Goal: Contribute content: Contribute content

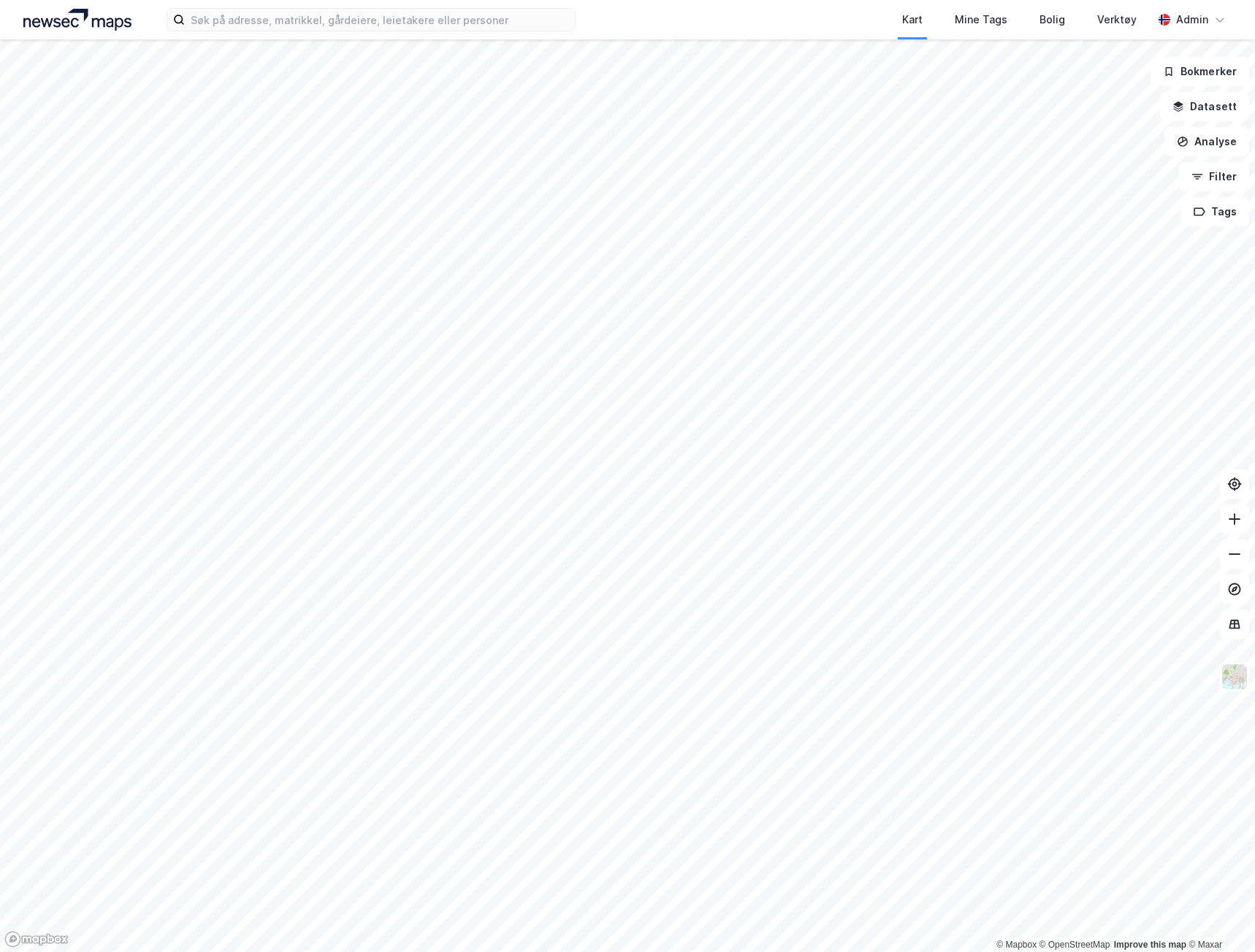
click at [857, 23] on div "Kart Mine Tags Bolig Verktøy" at bounding box center [898, 19] width 507 height 39
click at [1128, 18] on div "Verktøy" at bounding box center [1116, 20] width 39 height 18
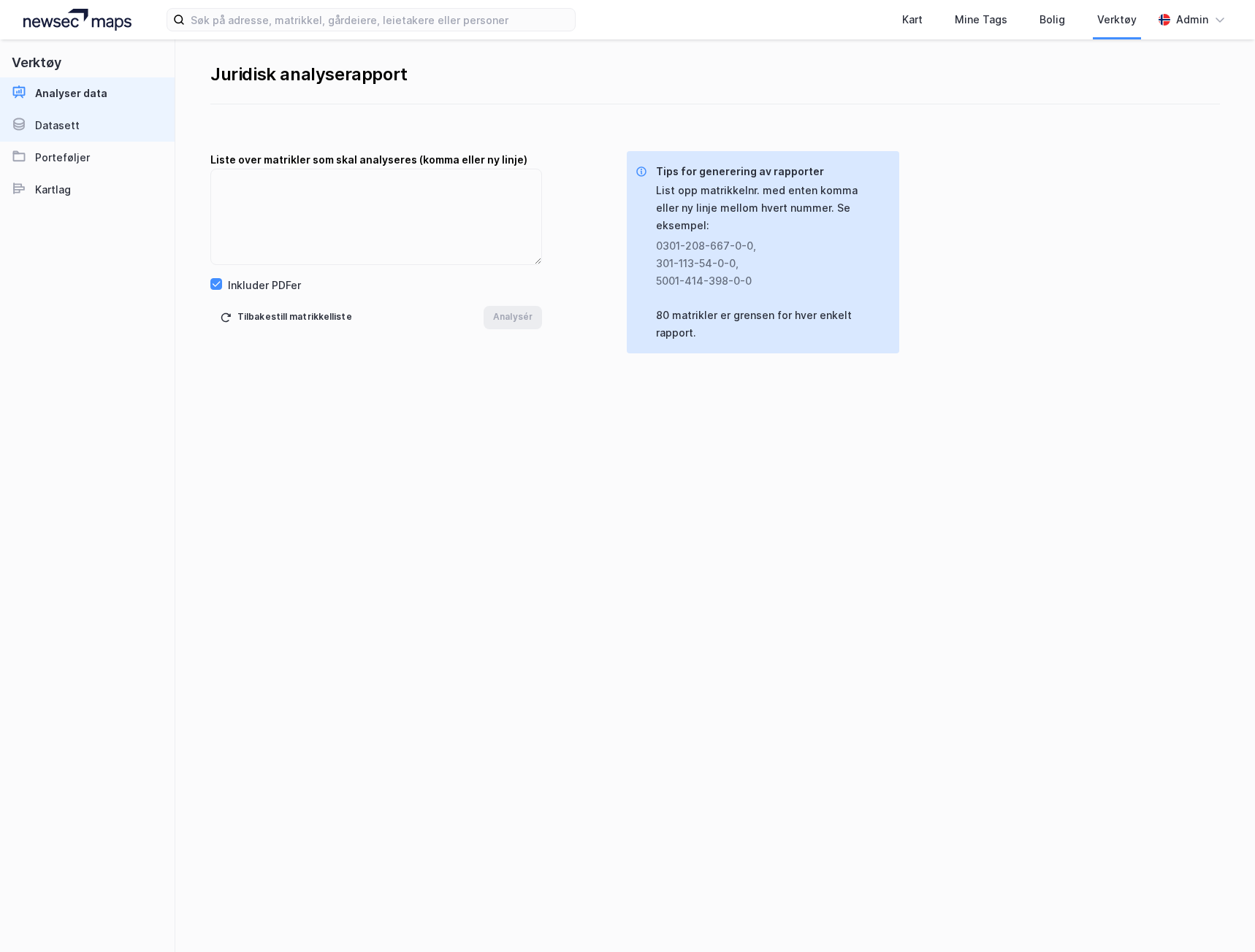
click at [101, 118] on link "Datasett" at bounding box center [87, 126] width 175 height 32
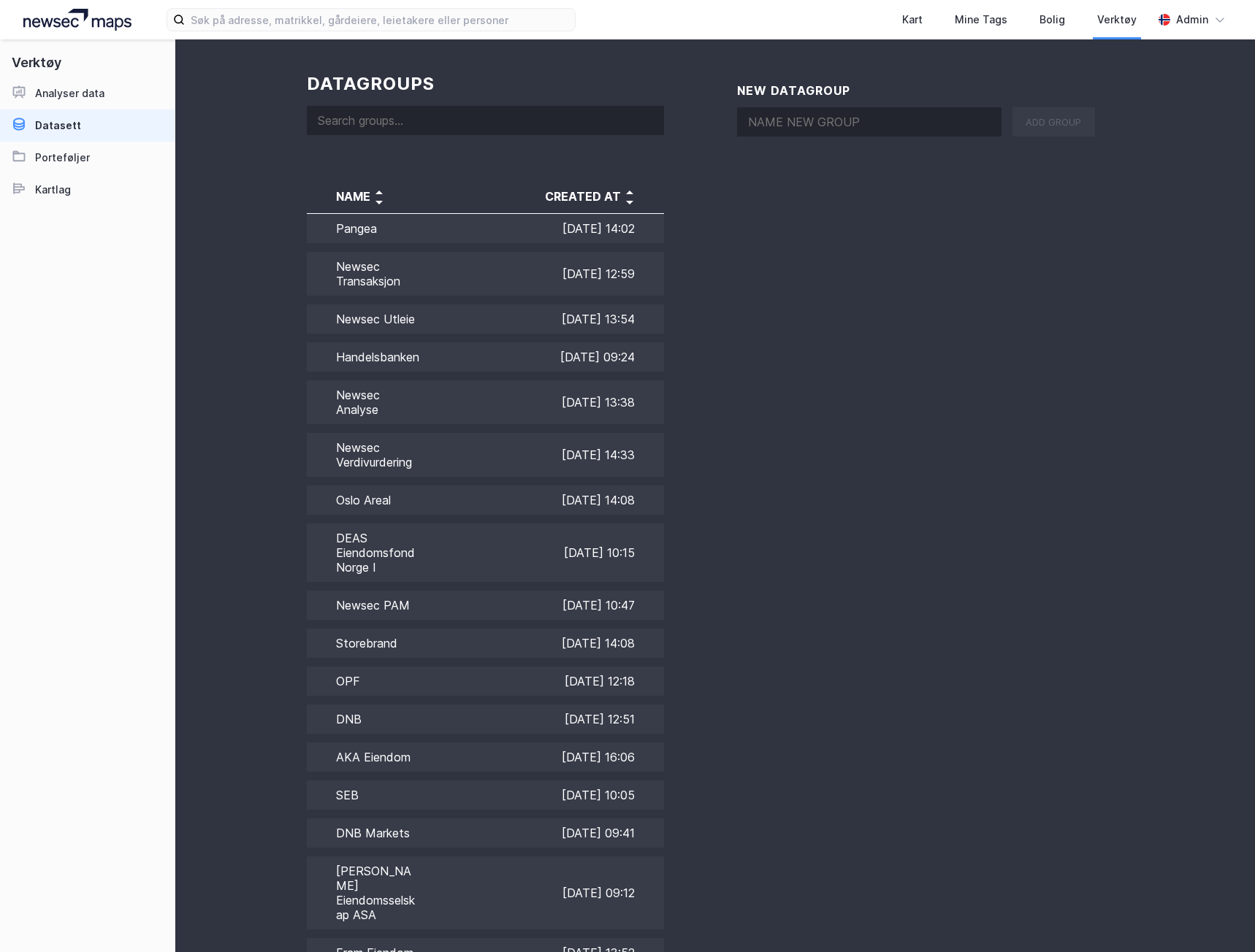
click at [418, 113] on input at bounding box center [485, 120] width 357 height 29
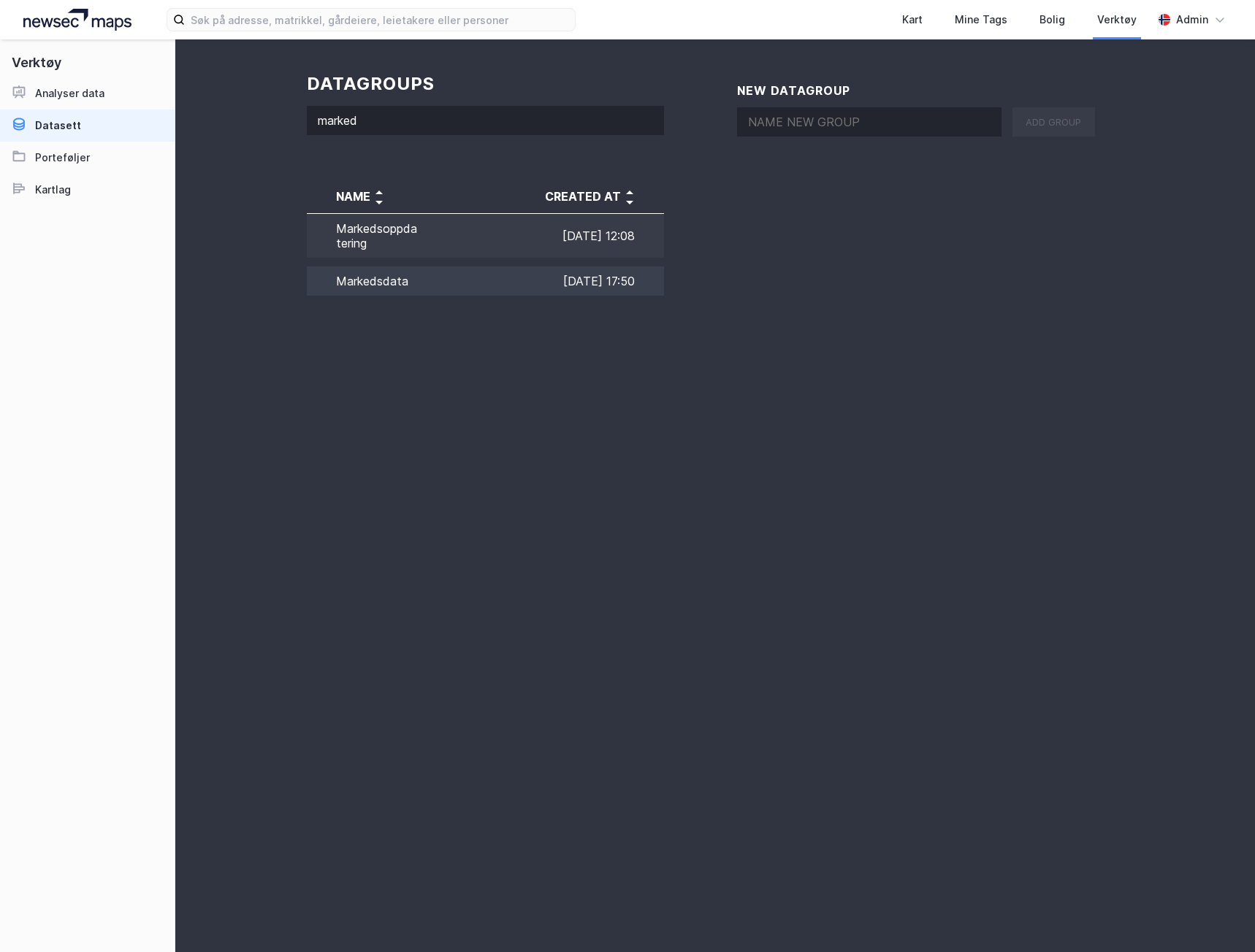
type input "marked"
click at [471, 282] on td "[DATE] 17:50" at bounding box center [542, 281] width 245 height 38
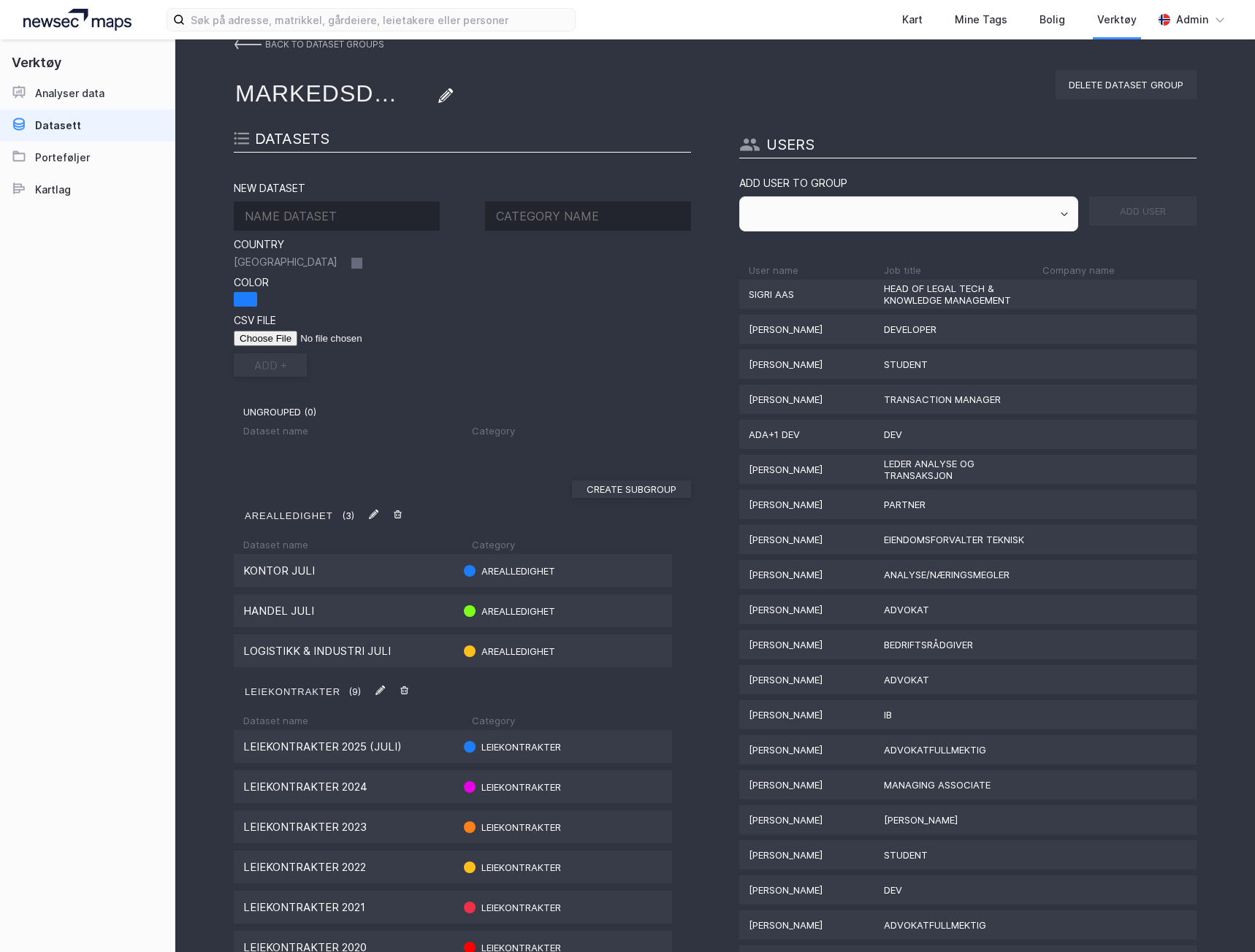
scroll to position [73, 0]
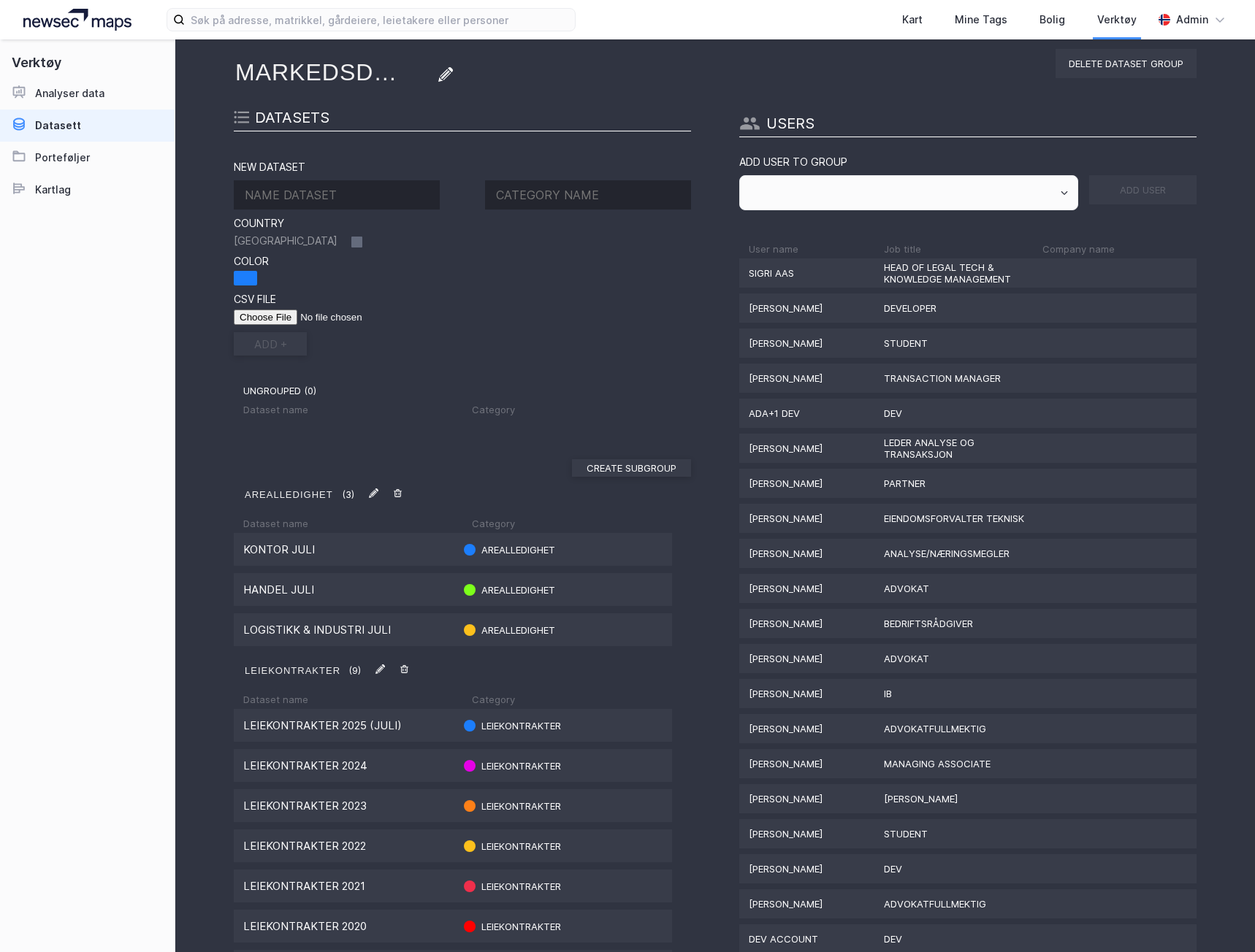
click at [311, 197] on input at bounding box center [337, 195] width 206 height 29
type input "Kontor August"
click at [529, 185] on input at bounding box center [588, 195] width 206 height 29
type input "Arealledighet"
click at [264, 317] on input "file" at bounding box center [326, 317] width 185 height 15
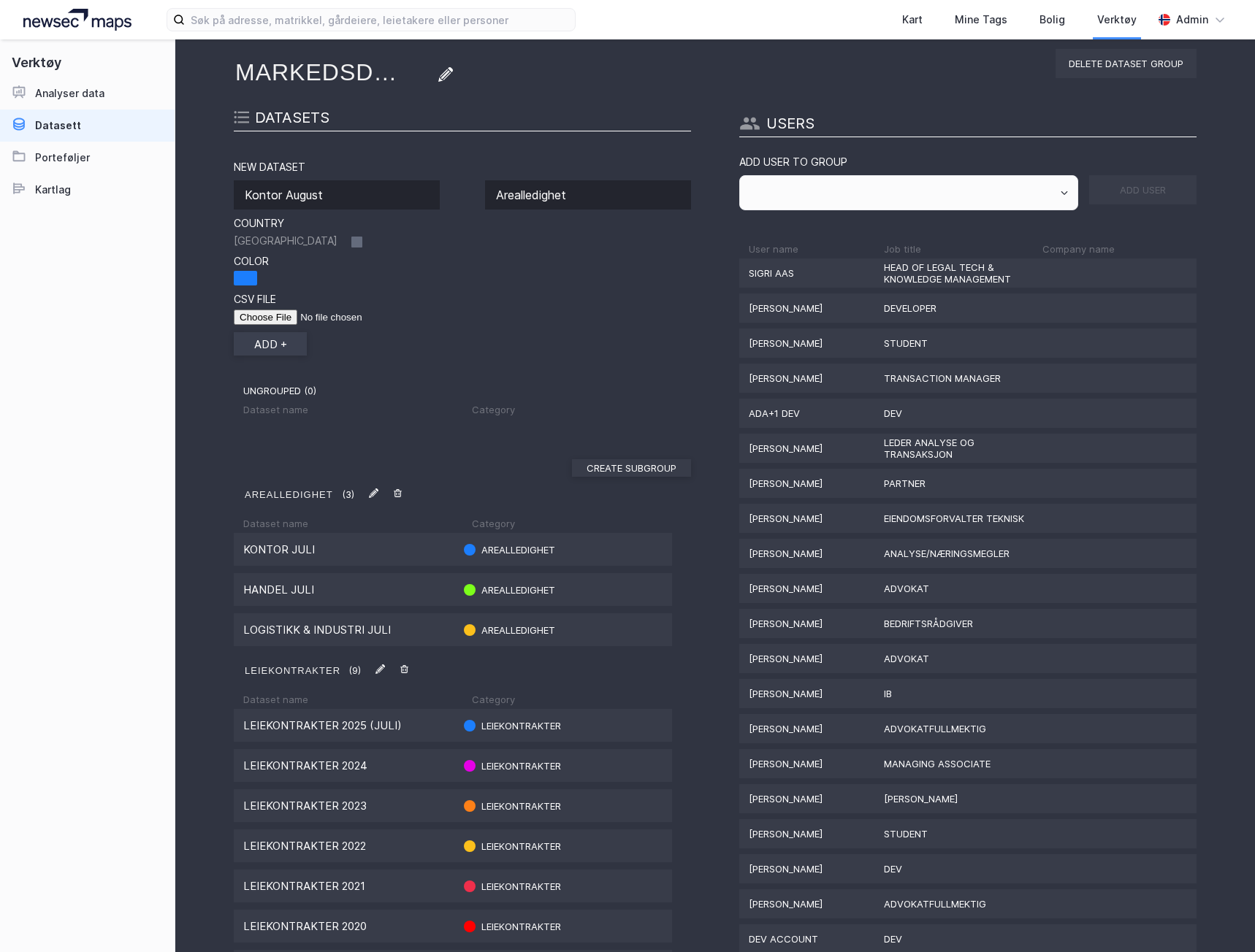
click at [278, 348] on button "add +" at bounding box center [270, 344] width 73 height 23
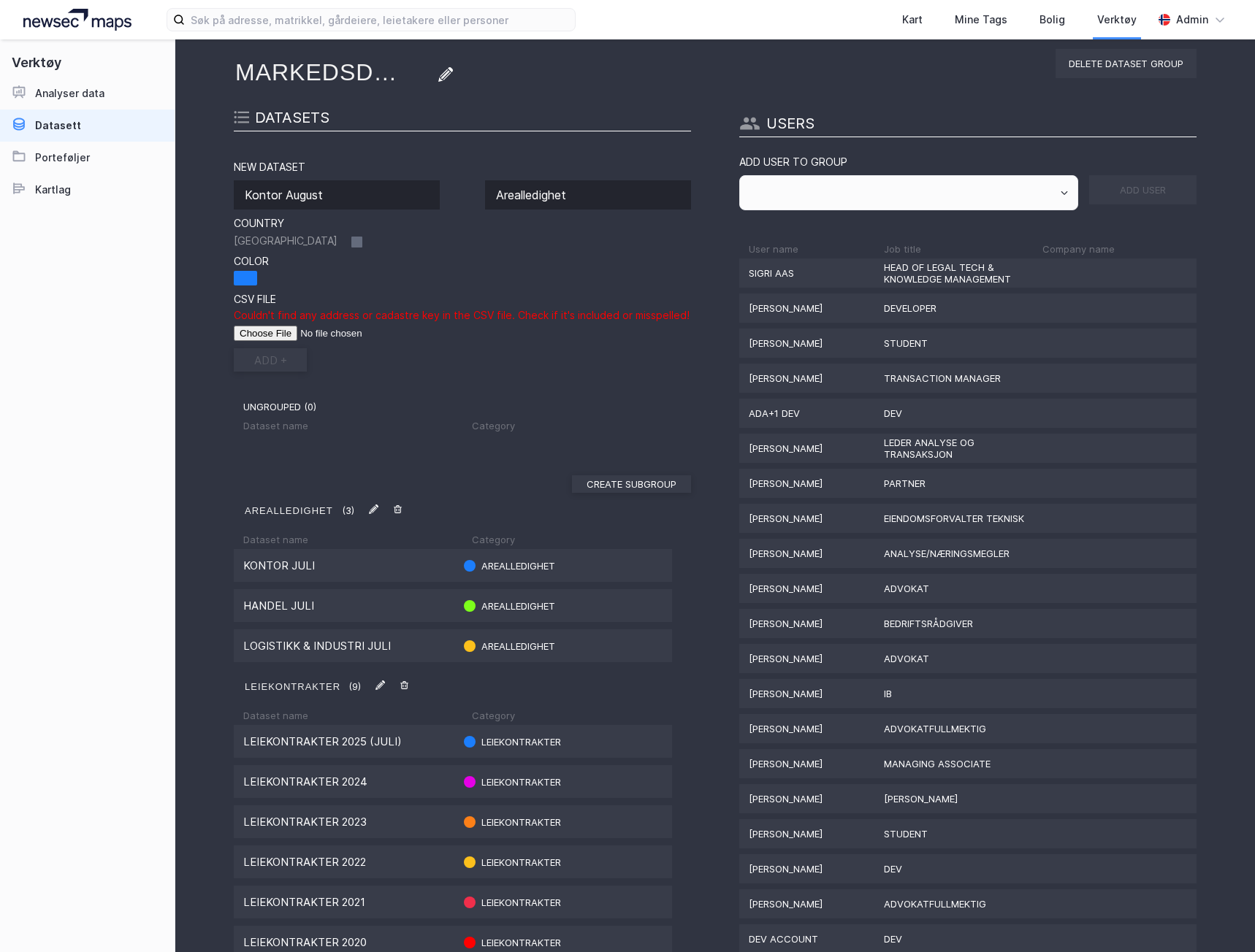
click at [414, 358] on div "add +" at bounding box center [463, 360] width 458 height 23
click at [257, 329] on input "file" at bounding box center [326, 333] width 185 height 15
type input "C:\fakepath\kontor [DATE].csv"
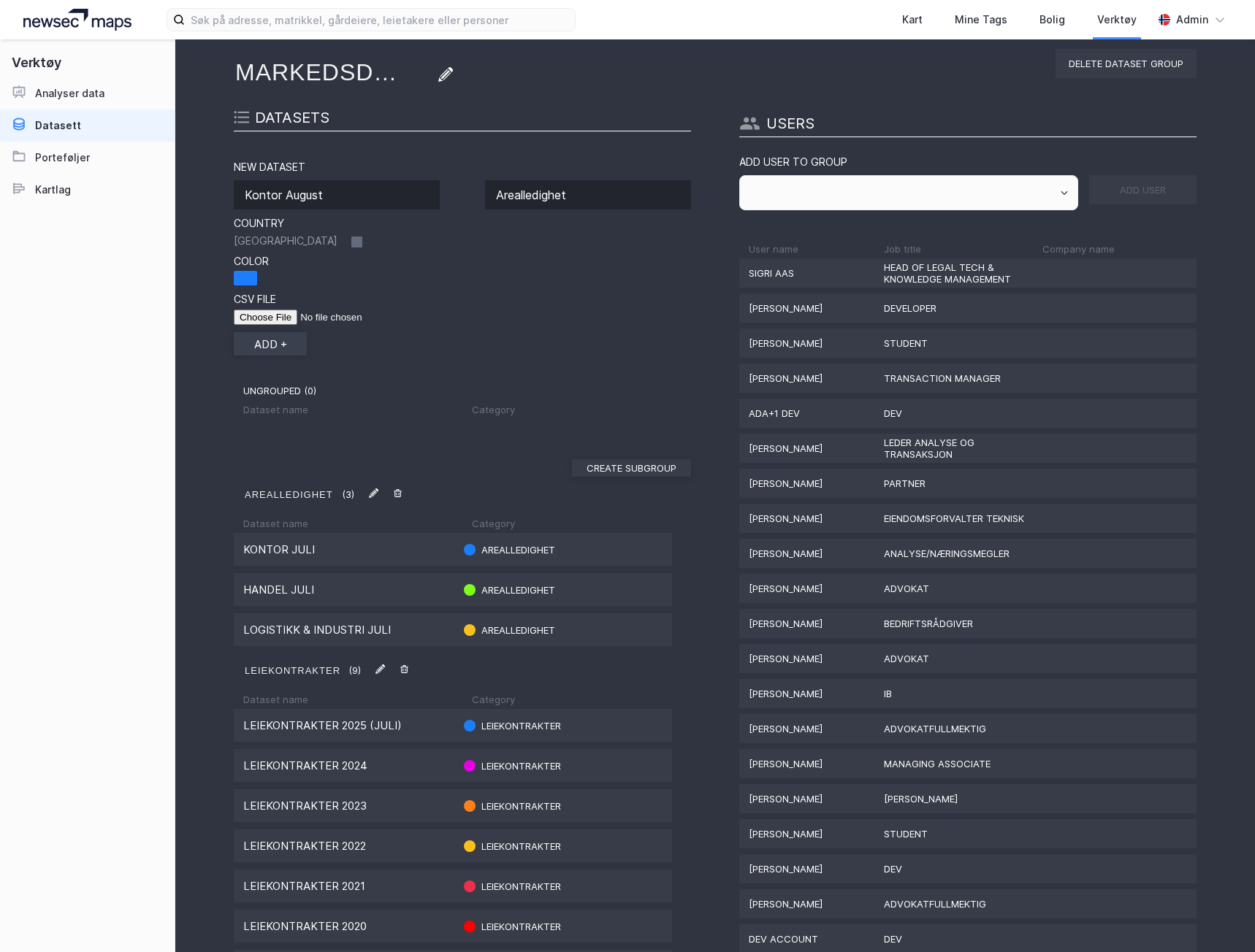
click at [258, 346] on button "add +" at bounding box center [270, 344] width 73 height 23
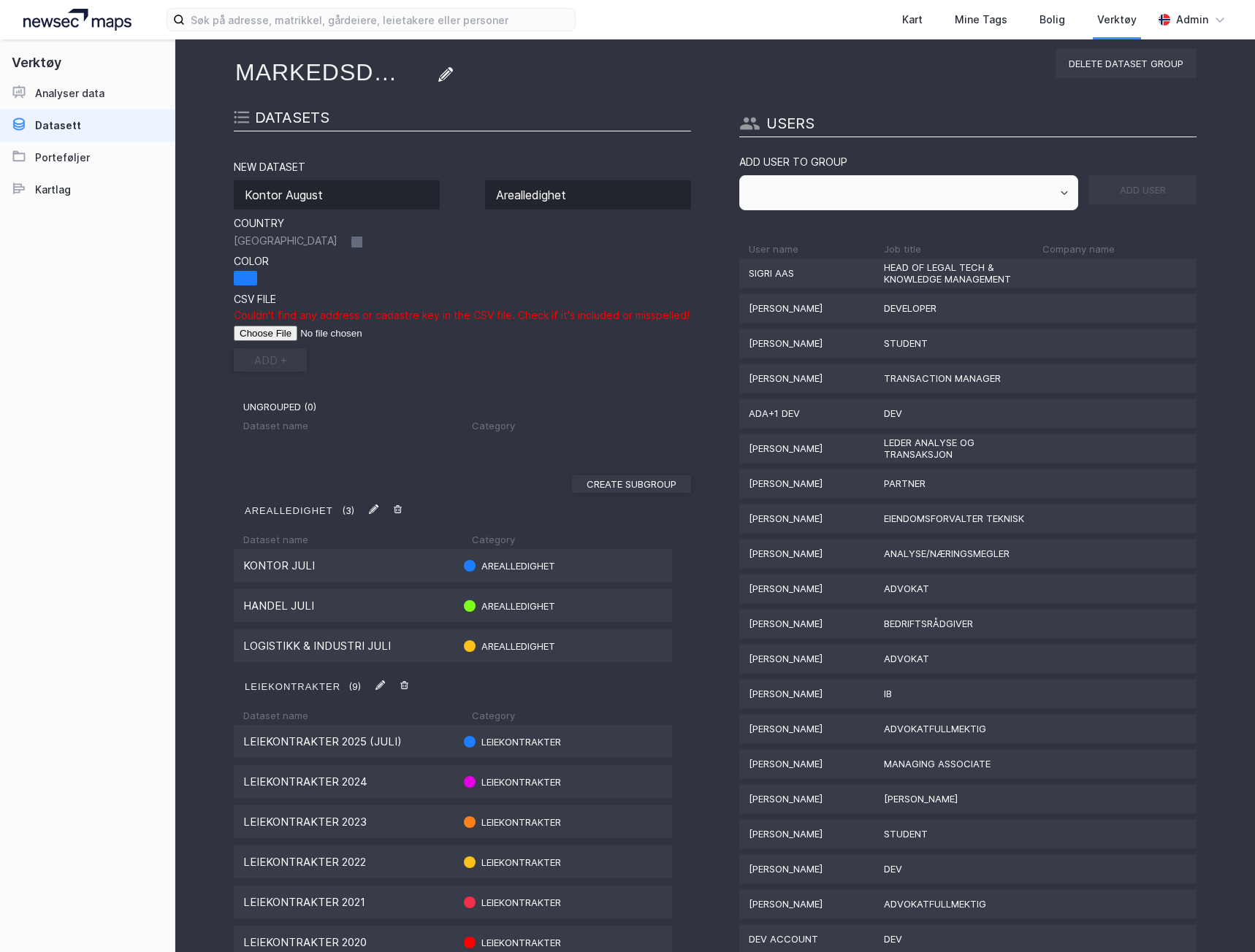
click at [253, 327] on input "file" at bounding box center [326, 333] width 185 height 15
click at [262, 333] on input "file" at bounding box center [326, 333] width 185 height 15
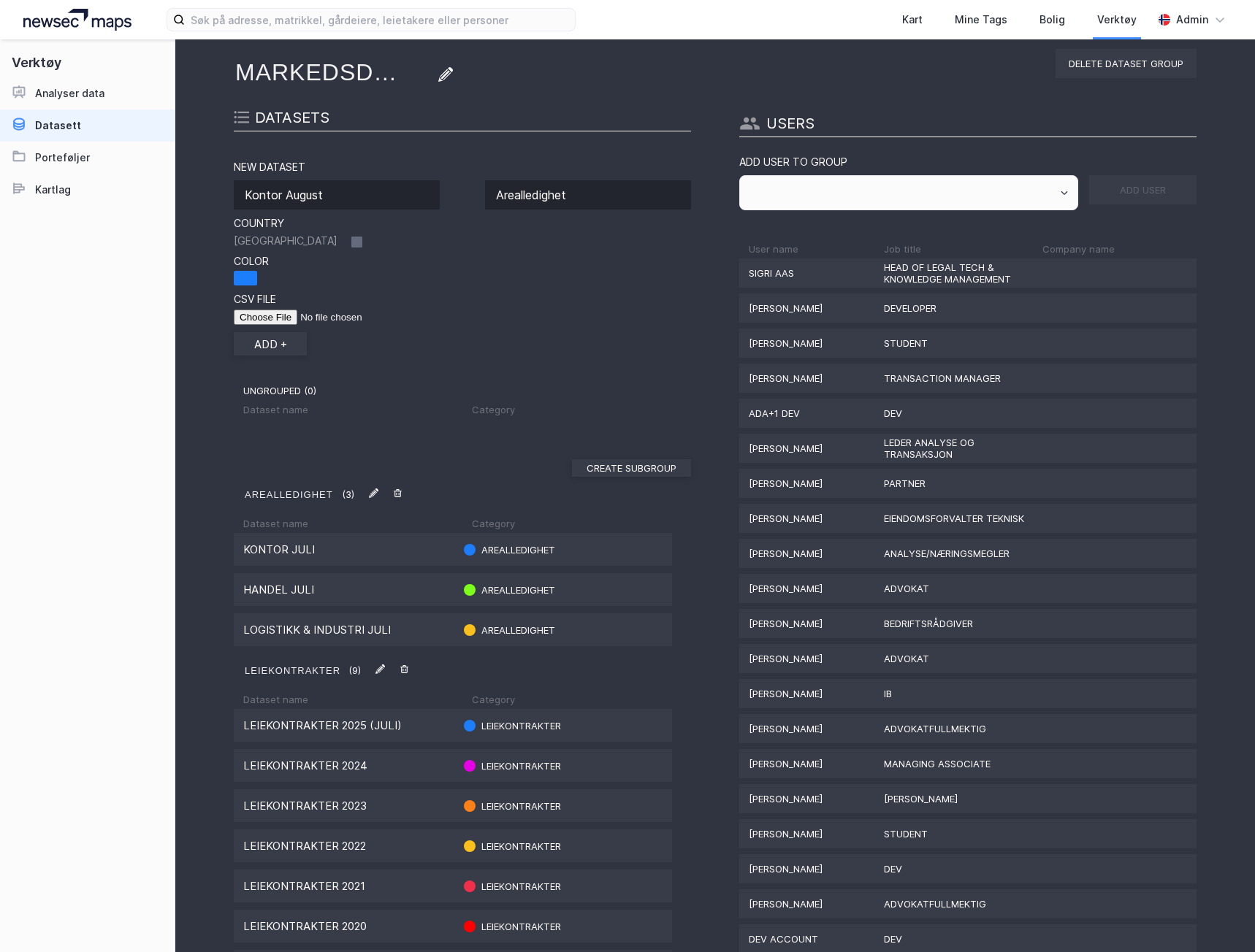
click at [258, 324] on input "file" at bounding box center [326, 317] width 185 height 15
click at [267, 344] on button "add +" at bounding box center [270, 344] width 73 height 23
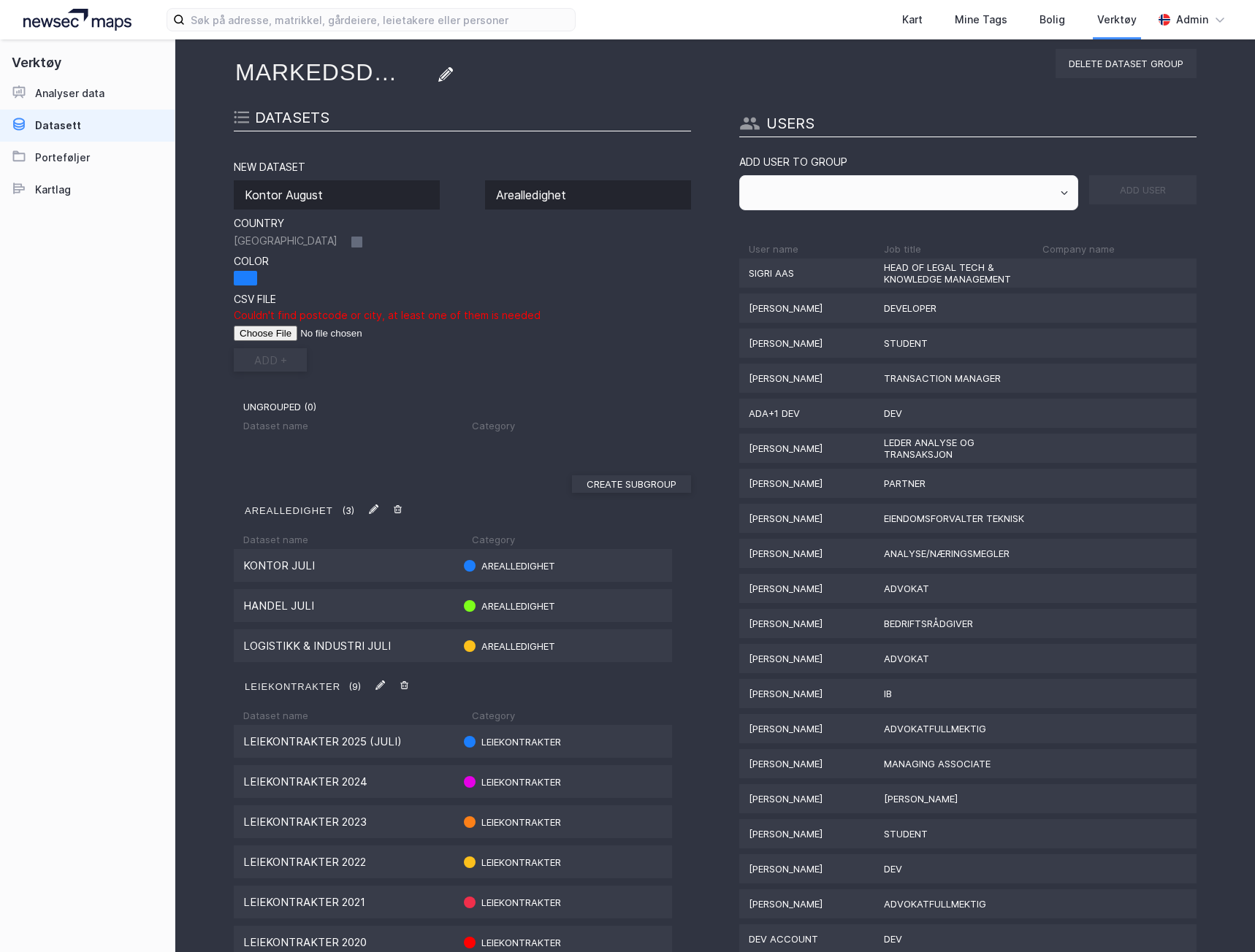
click at [263, 335] on input "file" at bounding box center [326, 333] width 185 height 15
click at [352, 359] on div "add +" at bounding box center [463, 360] width 458 height 23
click at [260, 325] on div "CSV file Couldn't find postcode or city, at least one of them is needed" at bounding box center [463, 317] width 458 height 48
click at [262, 333] on input "file" at bounding box center [326, 333] width 185 height 15
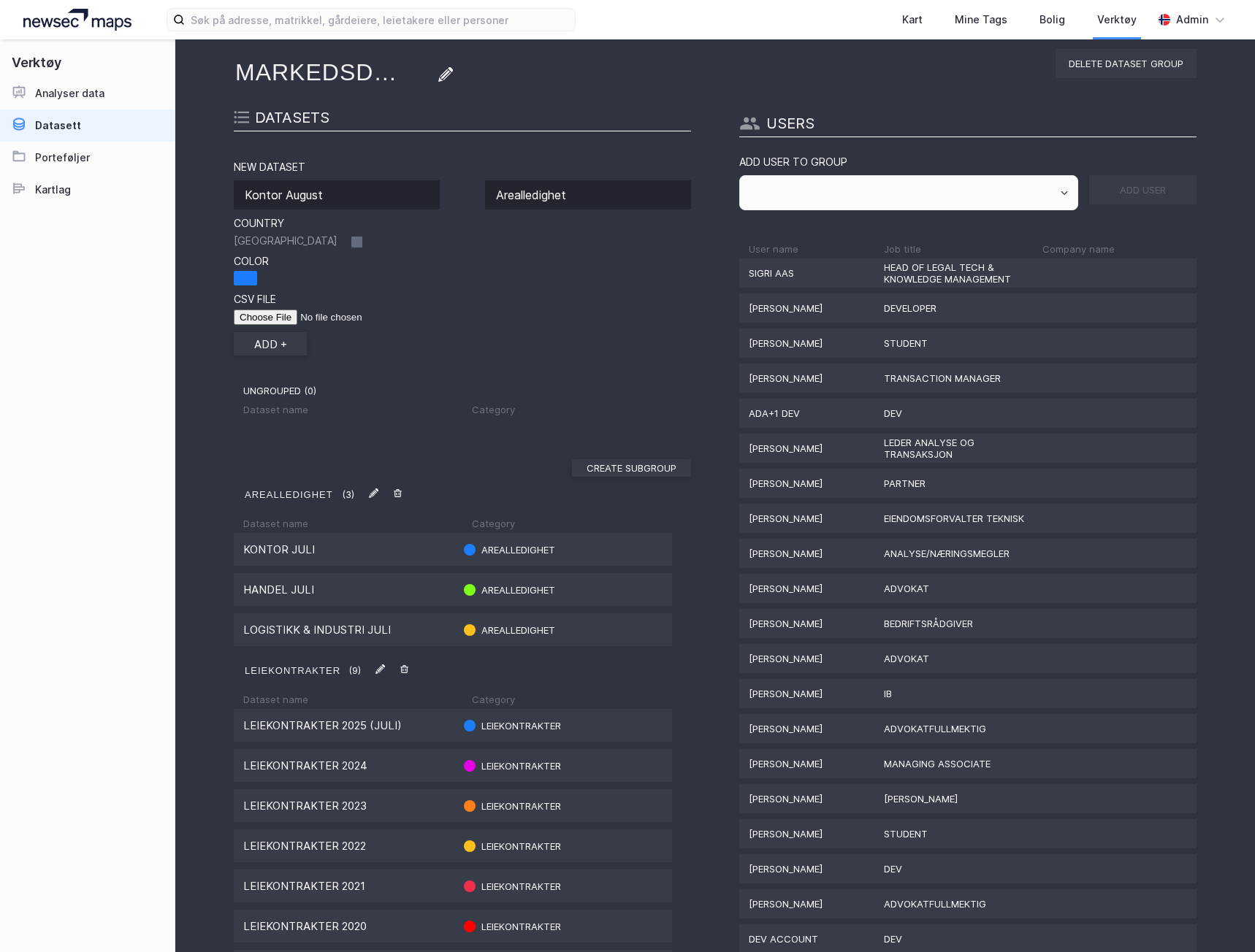
click at [260, 318] on input "file" at bounding box center [326, 317] width 185 height 15
type input "C:\fakepath\kontor [DATE].csv"
click at [289, 346] on button "add +" at bounding box center [270, 344] width 73 height 23
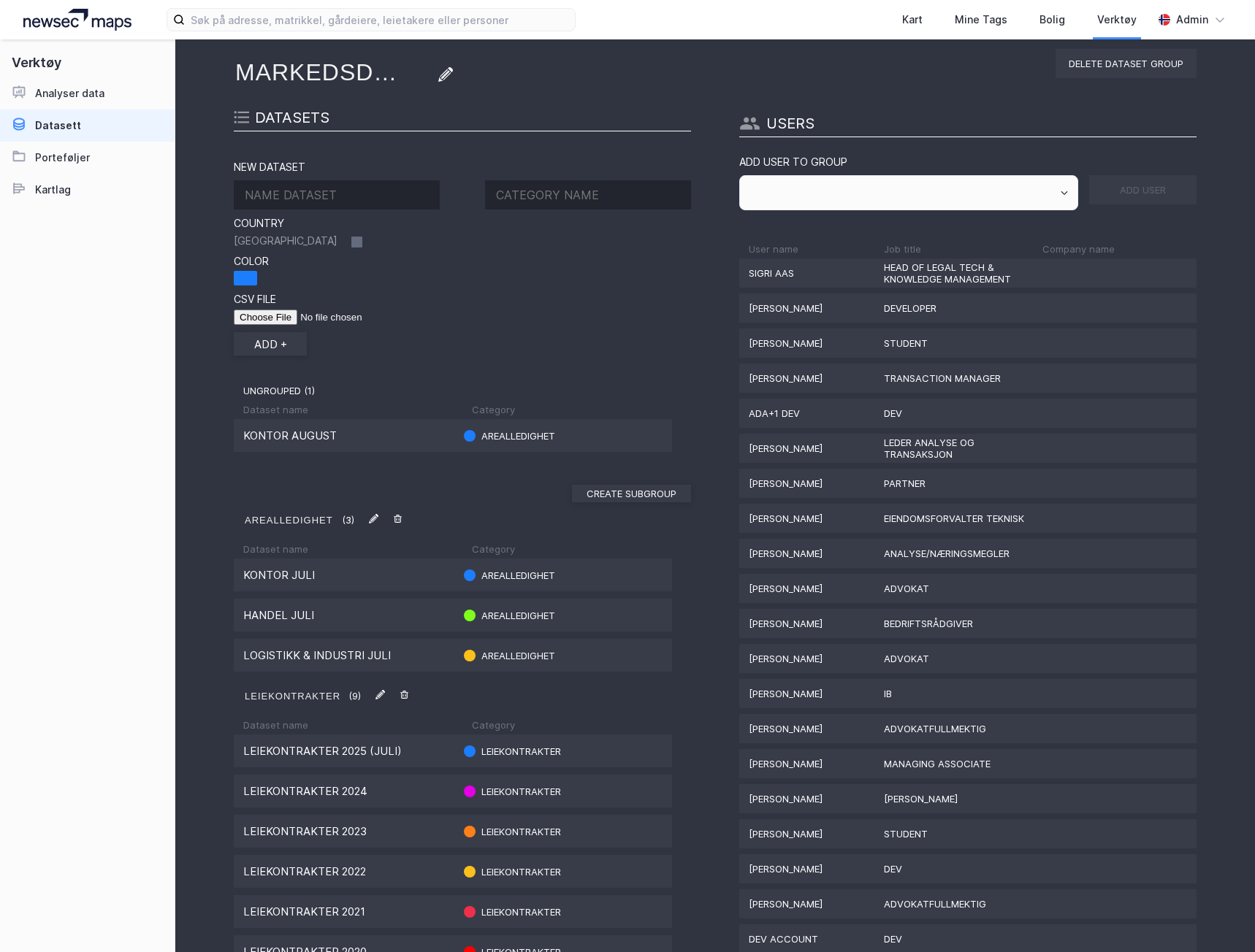
click at [313, 192] on input at bounding box center [337, 195] width 206 height 29
type input "Handel August"
click at [538, 200] on input at bounding box center [588, 195] width 206 height 29
type input "arealledighet"
click at [249, 276] on div at bounding box center [245, 278] width 23 height 15
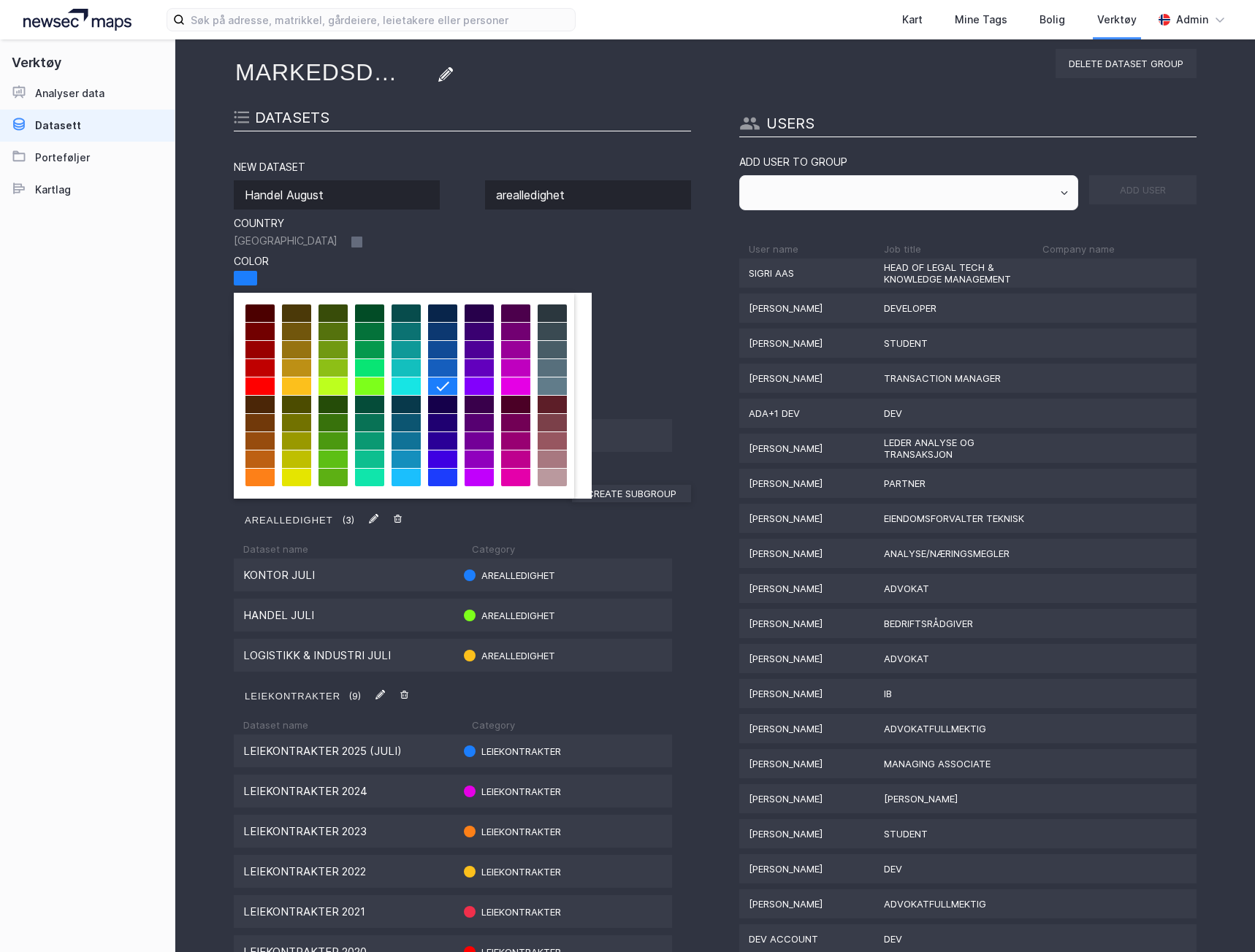
click at [365, 387] on div at bounding box center [369, 387] width 29 height 18
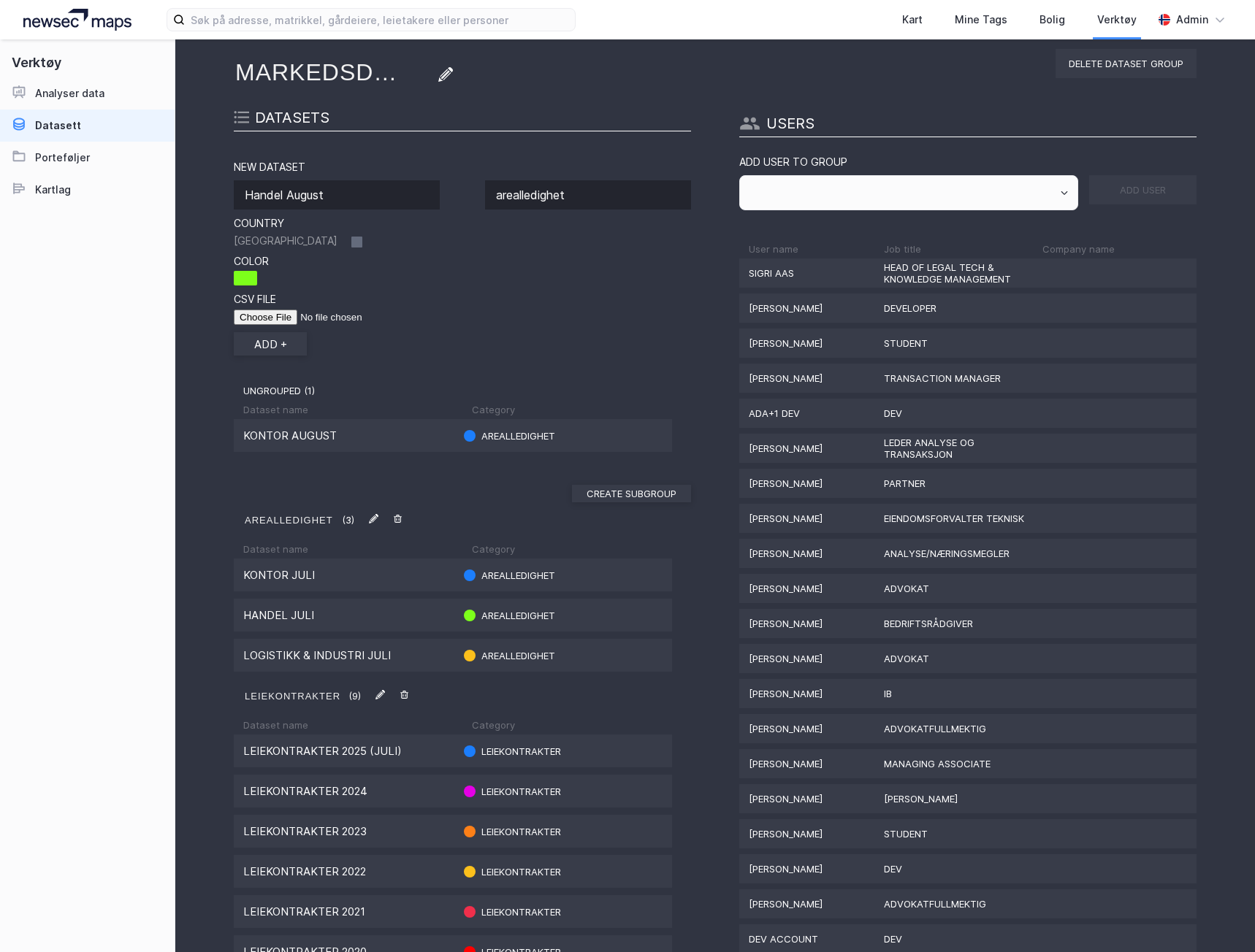
click at [260, 319] on input "file" at bounding box center [326, 317] width 185 height 15
type input "C:\fakepath\Handel [DATE].csv"
click at [290, 347] on button "add +" at bounding box center [270, 344] width 73 height 23
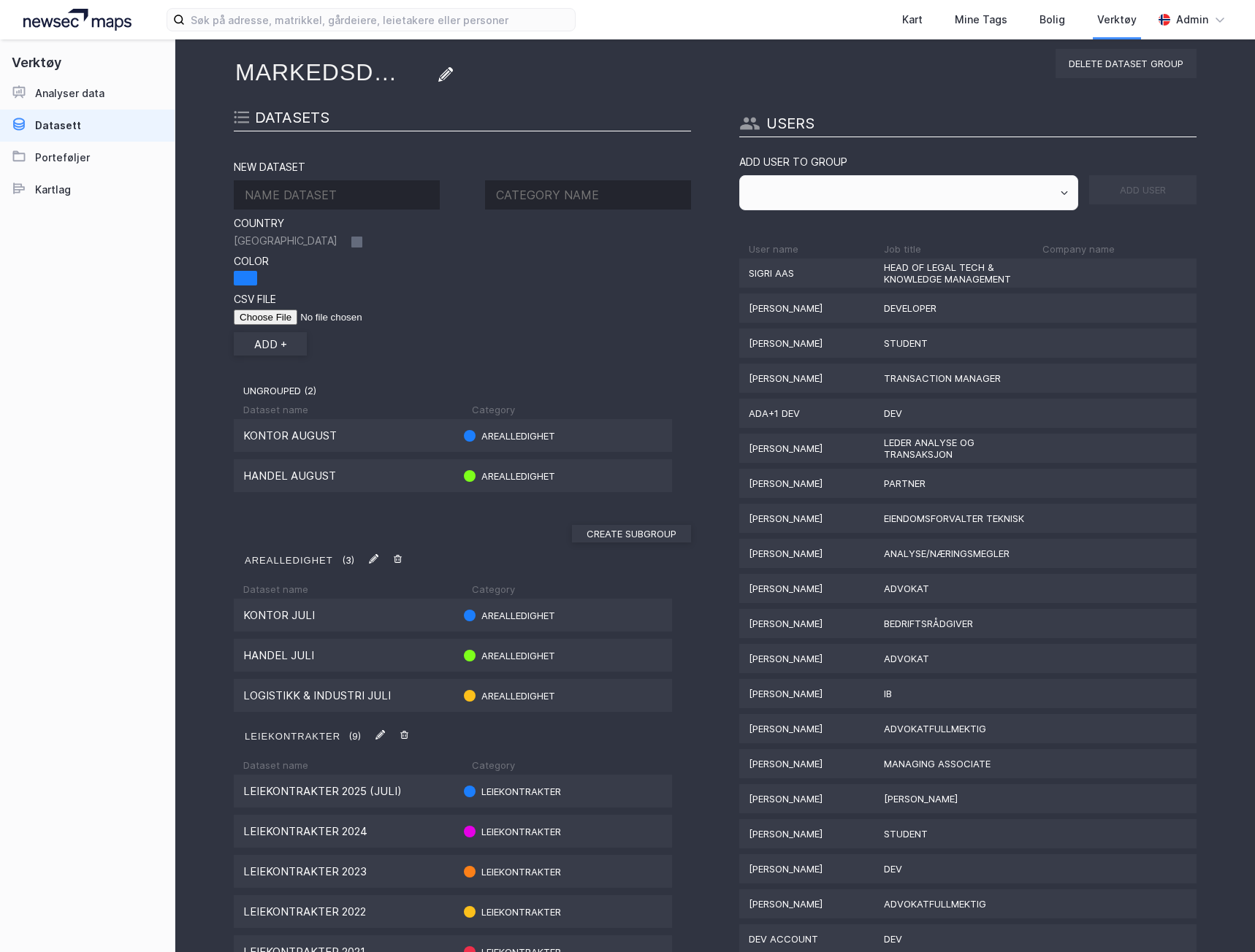
click at [333, 192] on input at bounding box center [337, 195] width 206 height 29
type input "Logistikk & industri august"
click at [583, 197] on input at bounding box center [588, 195] width 206 height 29
type input "arealledighet"
click at [244, 272] on div at bounding box center [245, 278] width 23 height 15
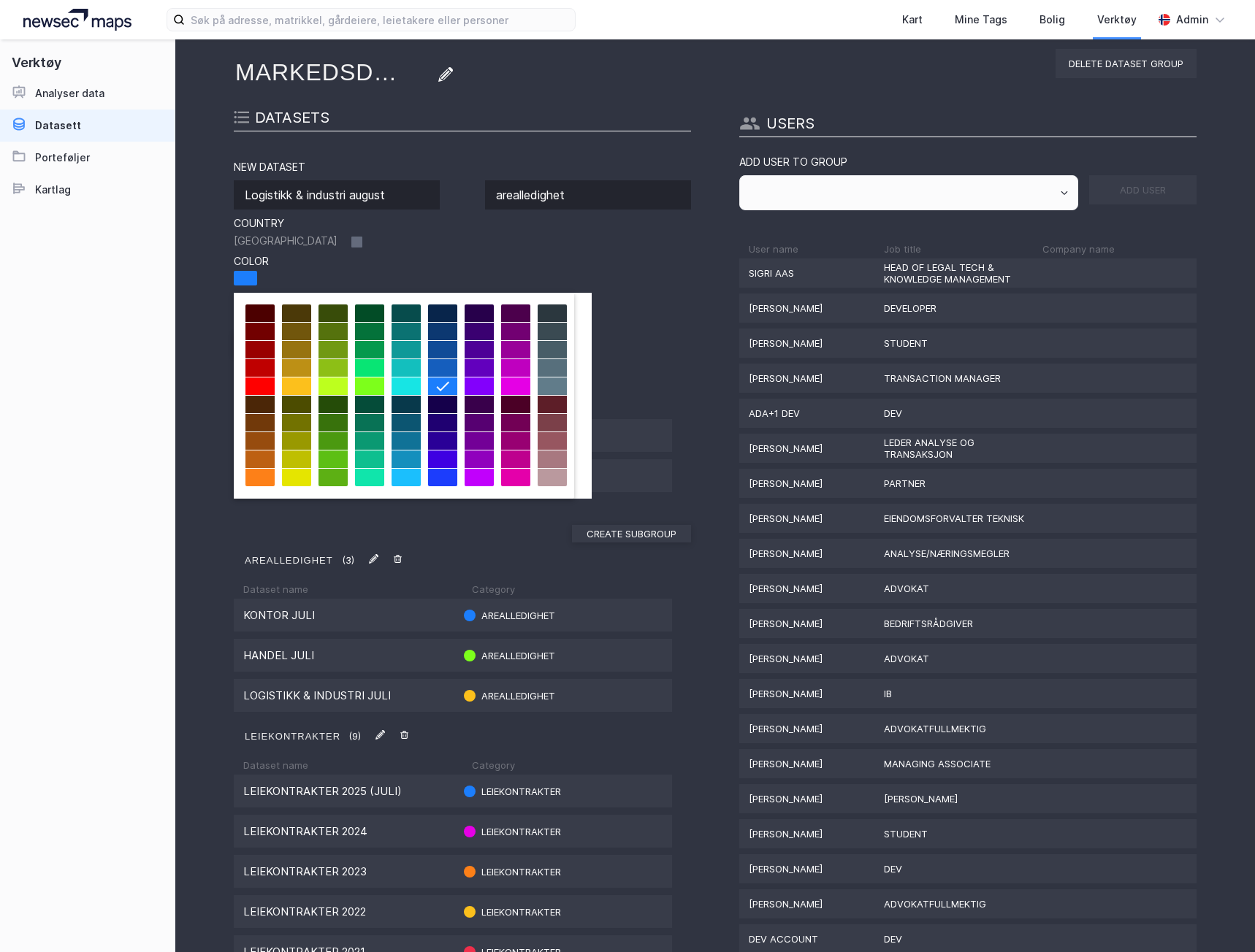
click at [292, 383] on div at bounding box center [296, 387] width 29 height 18
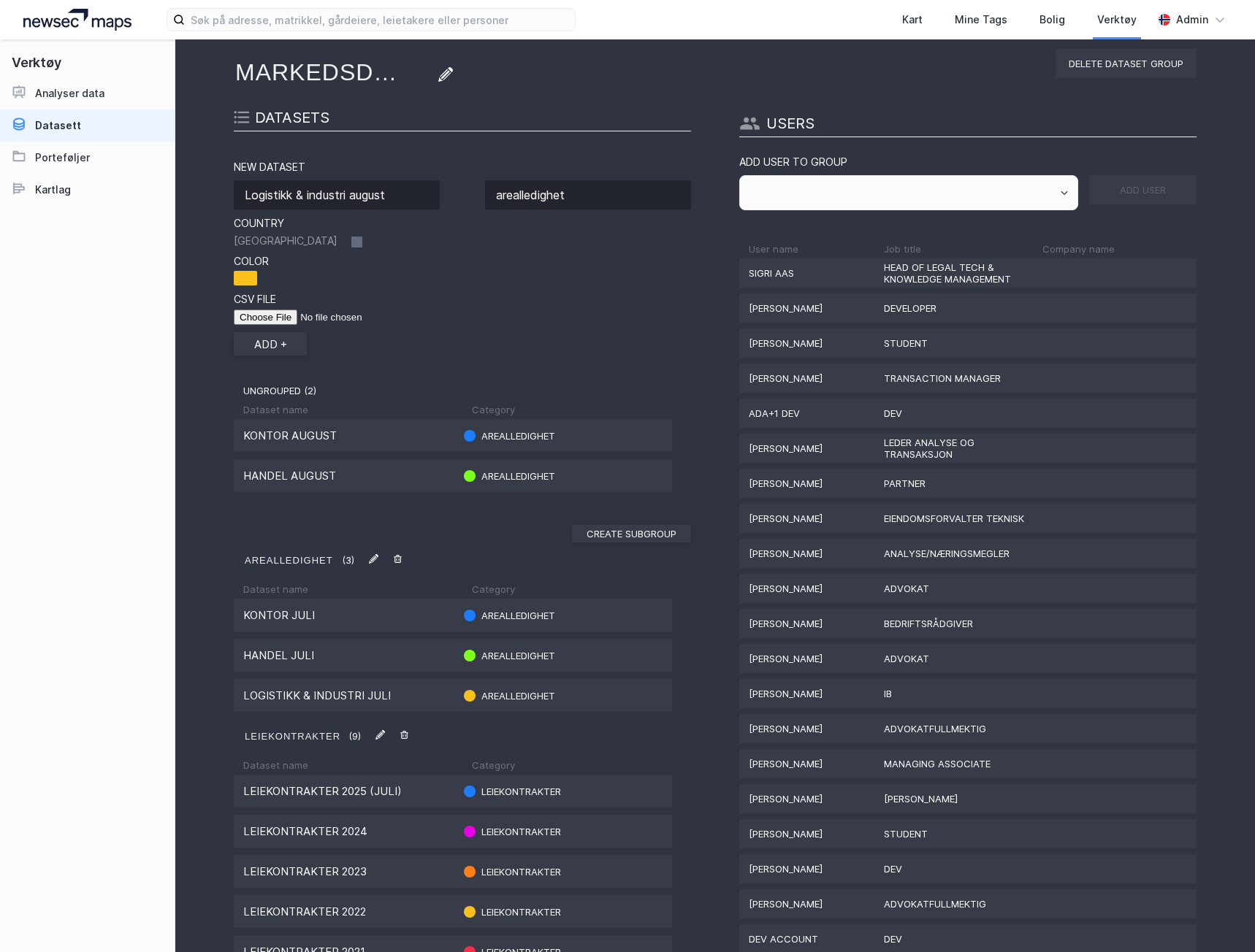
click at [260, 314] on input "file" at bounding box center [326, 317] width 185 height 15
type input "C:\fakepath\Logistikk & industri [DATE].csv"
click at [273, 344] on button "add +" at bounding box center [270, 344] width 73 height 23
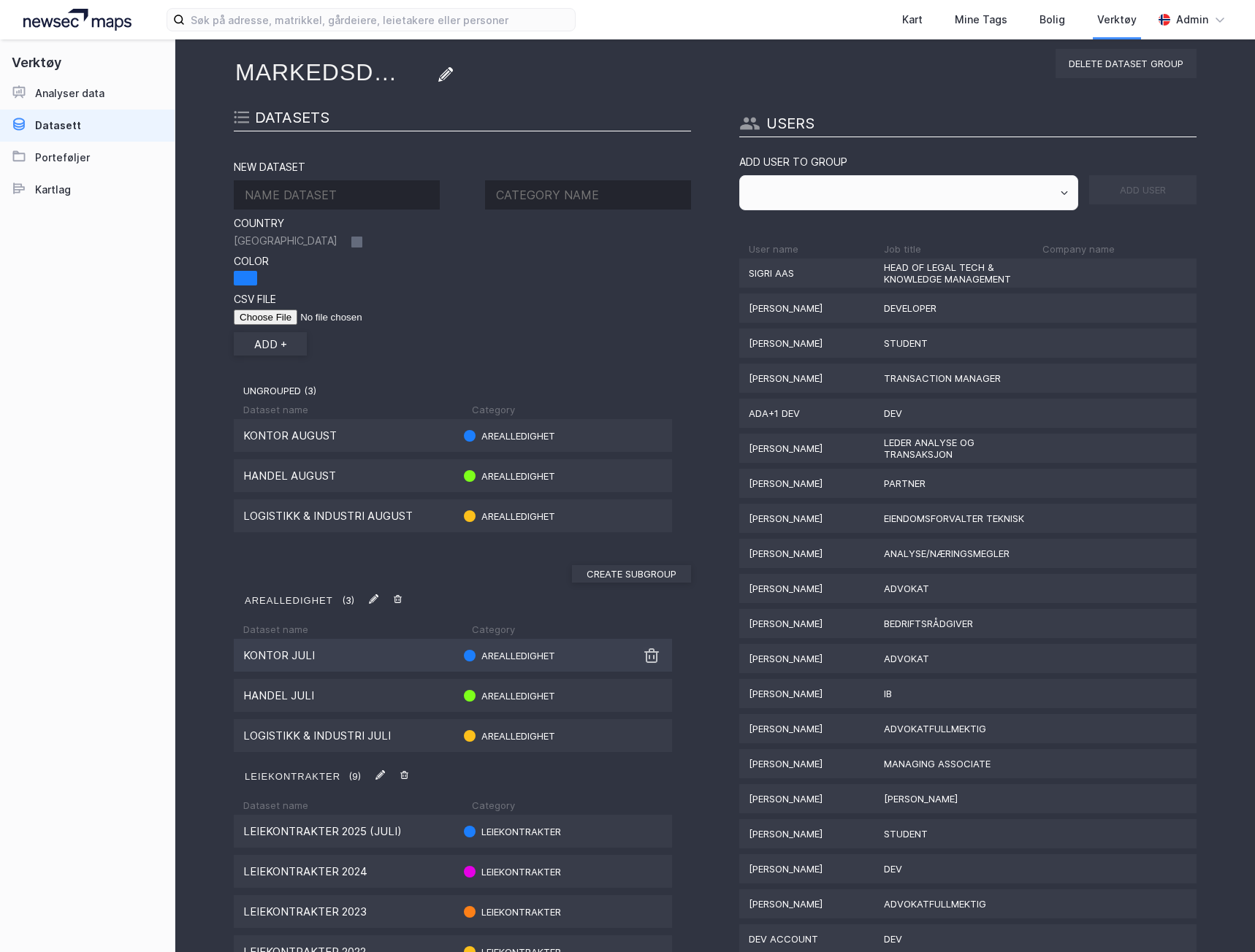
click at [648, 660] on img at bounding box center [651, 656] width 18 height 18
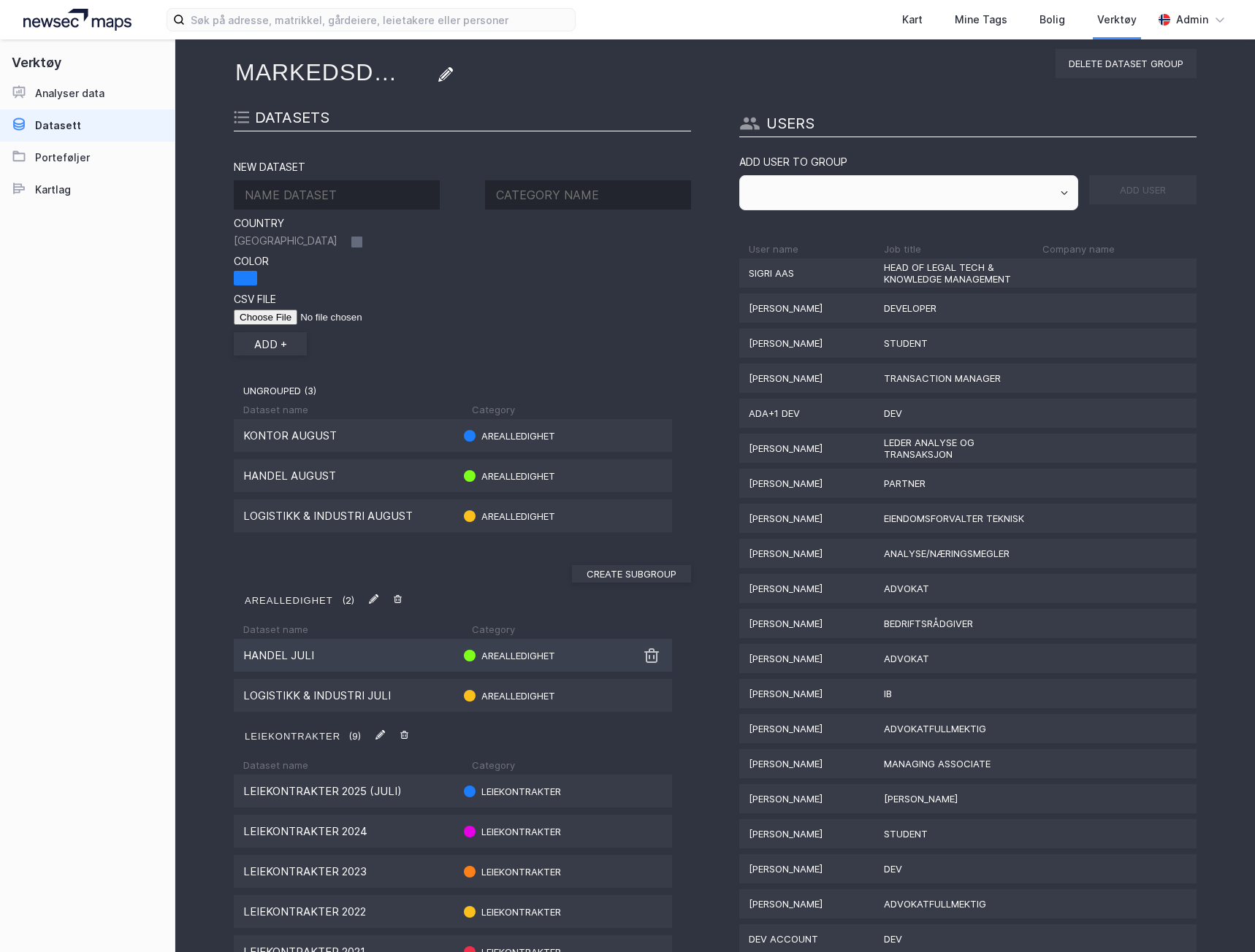
click at [643, 661] on img at bounding box center [651, 656] width 18 height 18
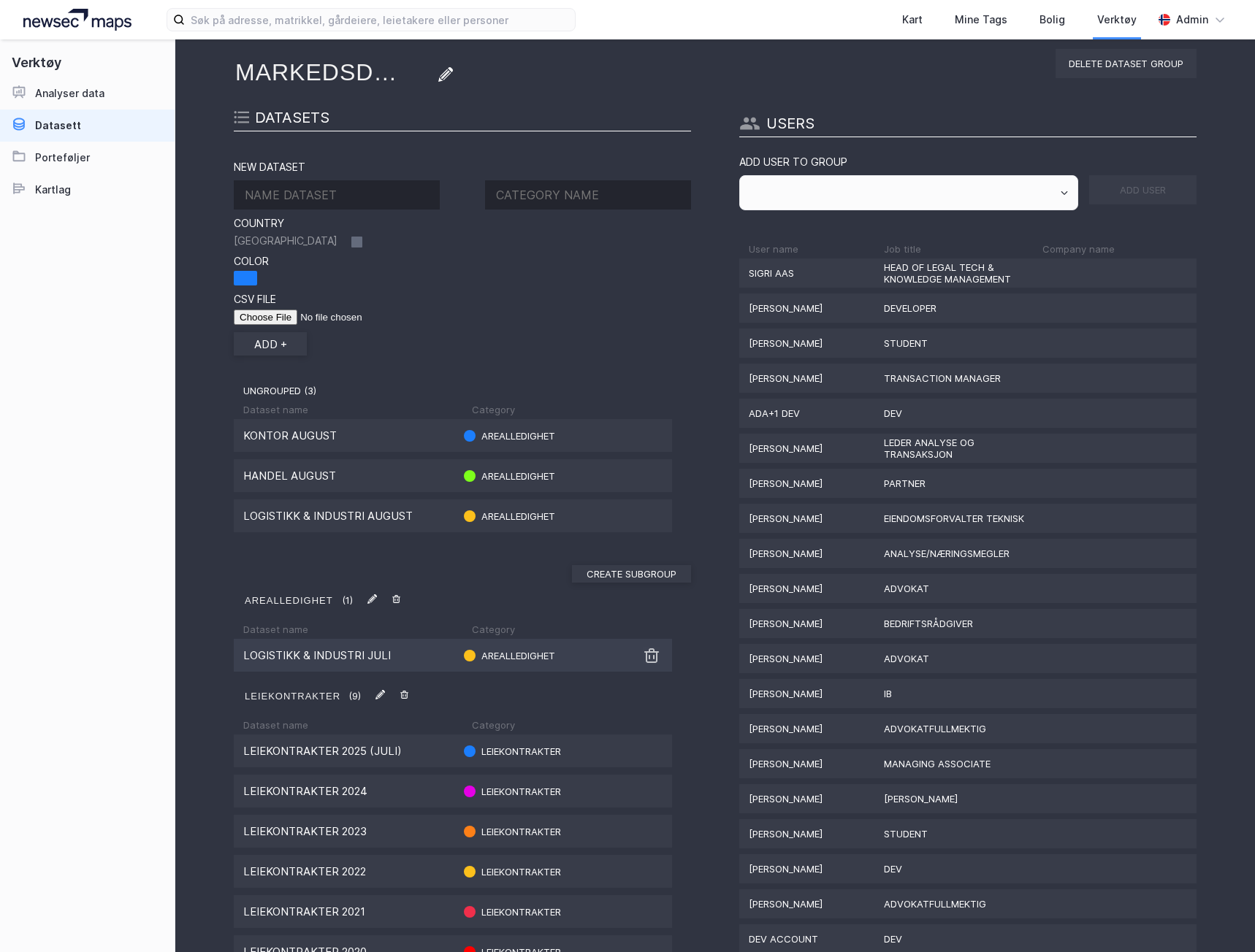
click at [642, 661] on img at bounding box center [651, 656] width 18 height 18
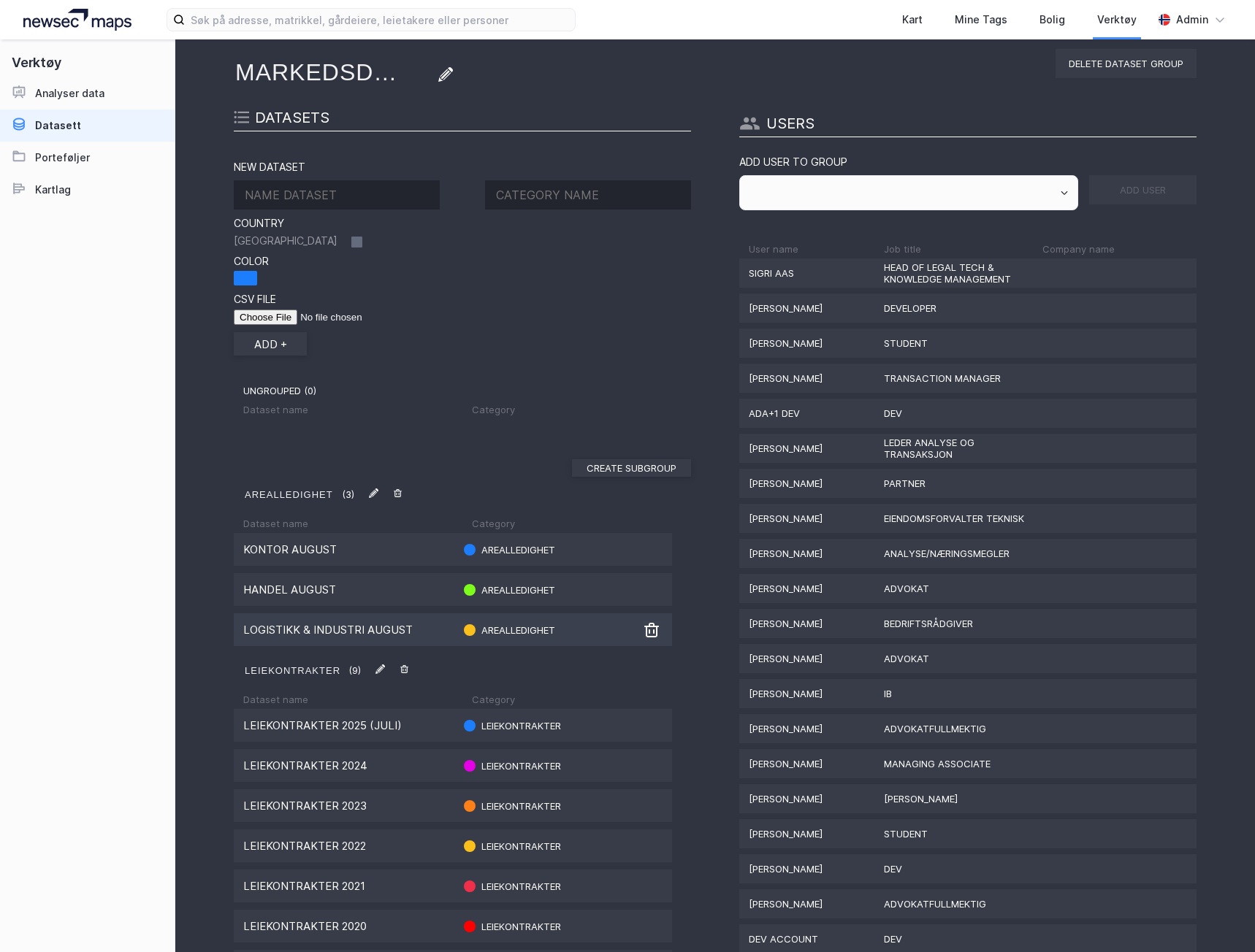
click at [333, 642] on div "Logistikk & industri august arealledighet" at bounding box center [453, 629] width 439 height 33
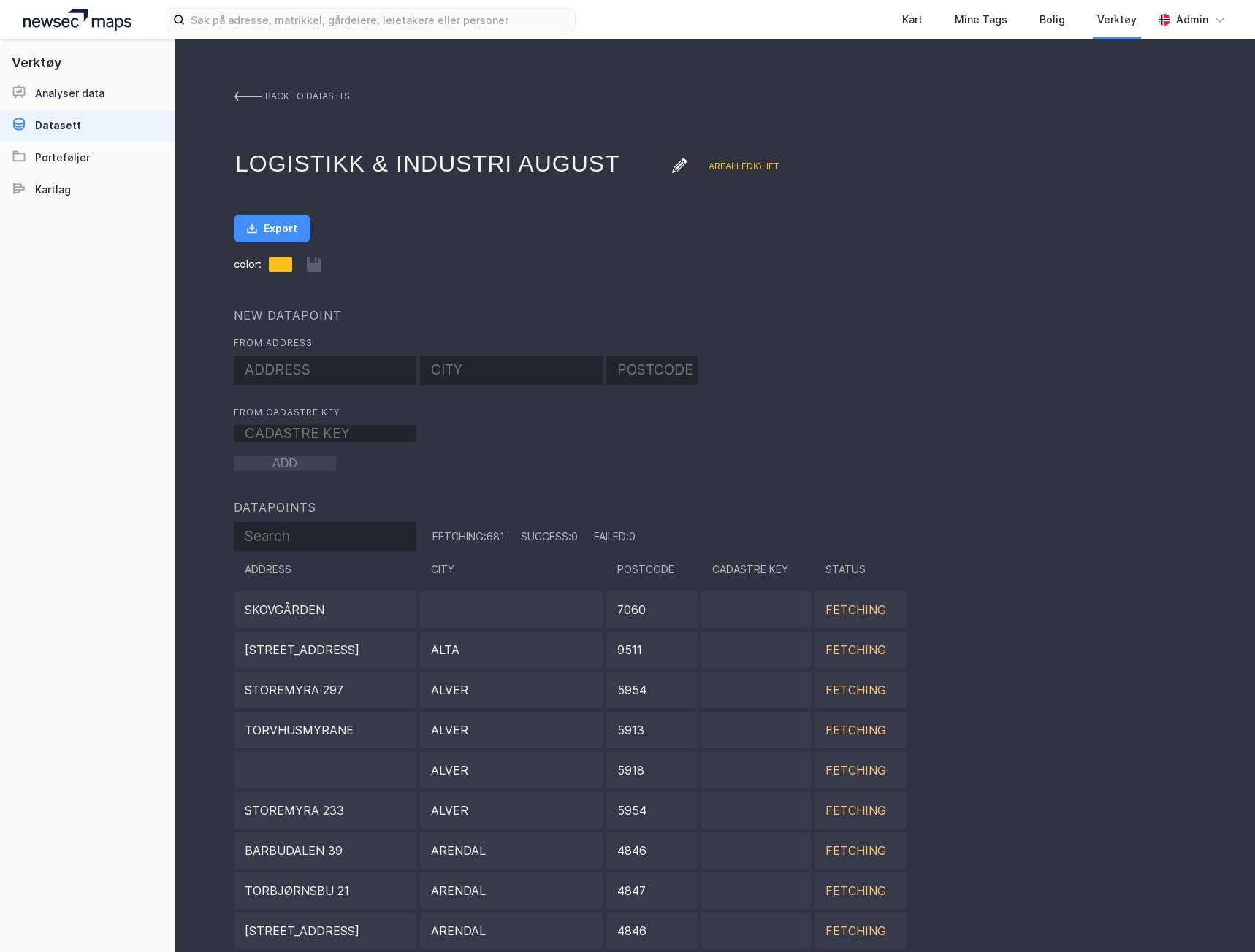
click at [232, 97] on div "back to datasets Logistikk & industri august arealledighet Export color: NEW DA…" at bounding box center [714, 511] width 1079 height 946
click at [238, 91] on img at bounding box center [248, 97] width 28 height 12
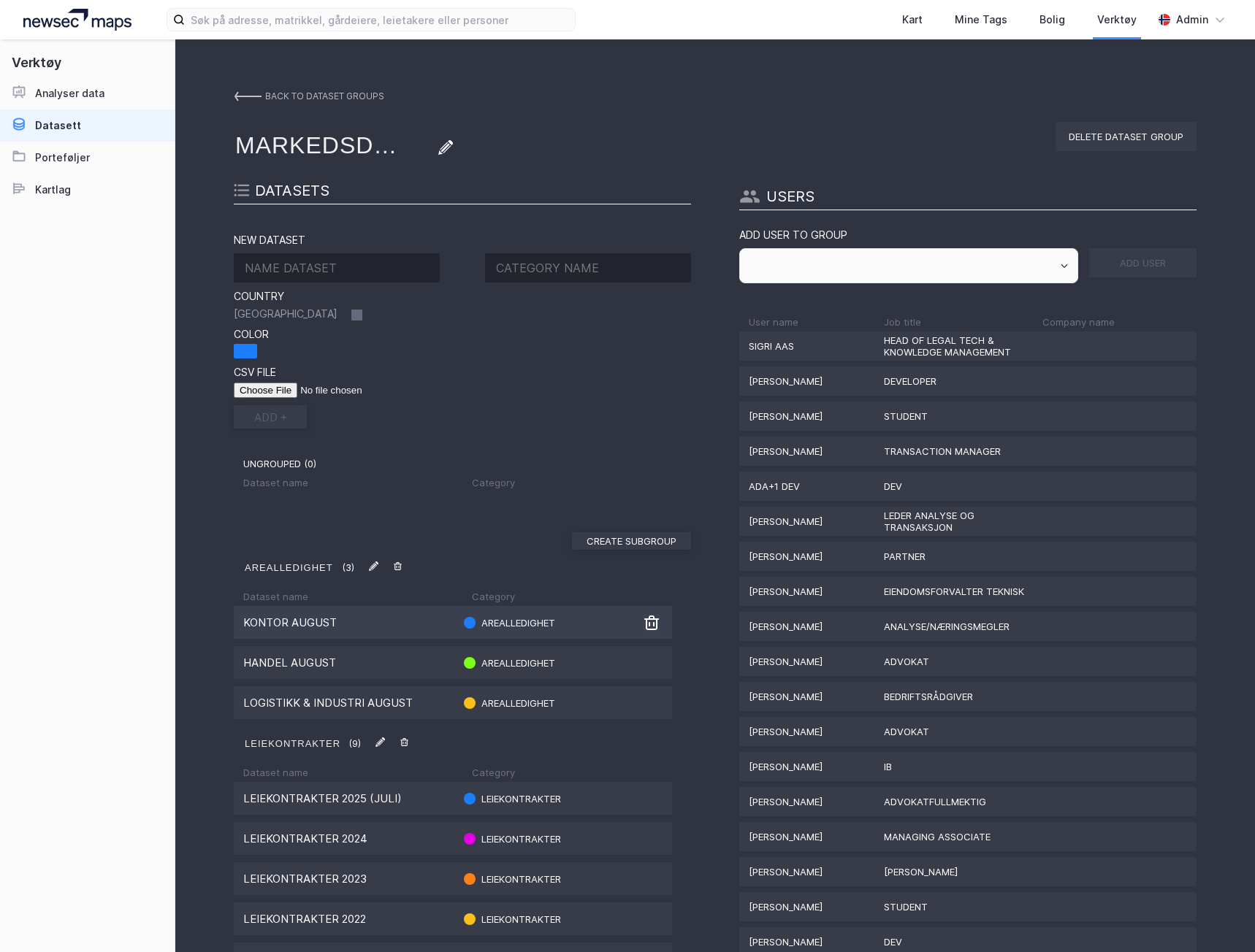
click at [341, 620] on div "Kontor August" at bounding box center [348, 622] width 210 height 14
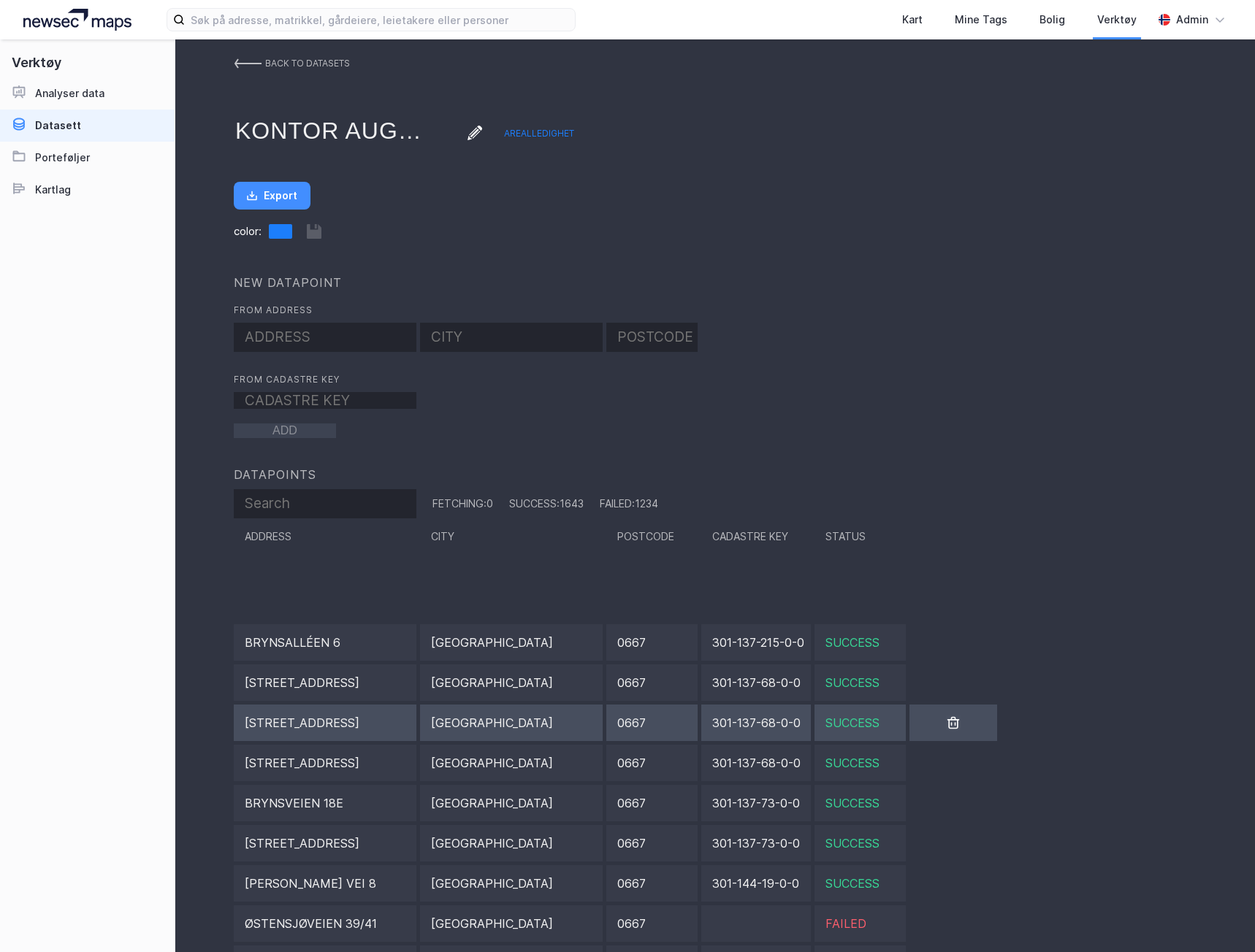
scroll to position [3578, 0]
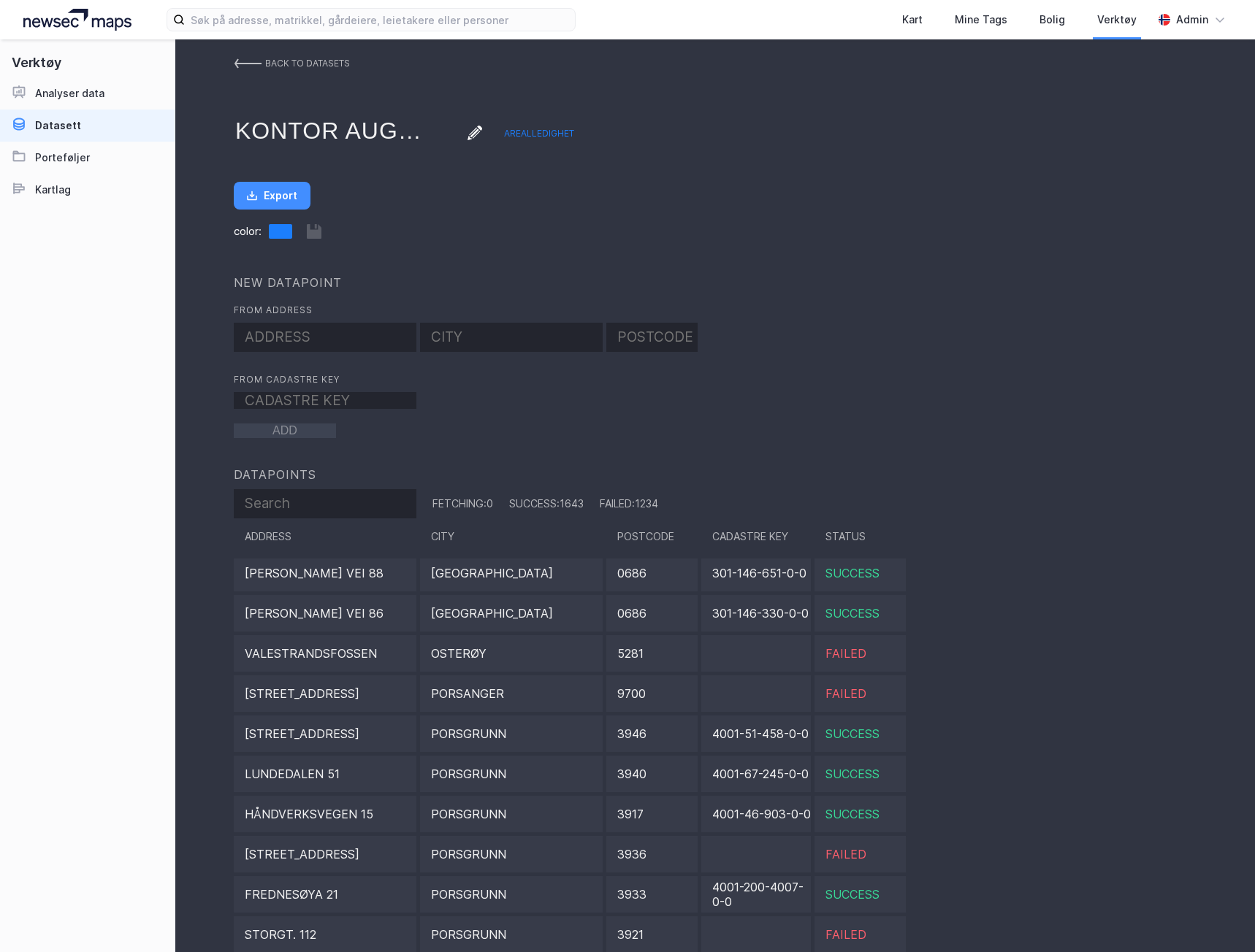
click at [248, 68] on img at bounding box center [248, 64] width 28 height 12
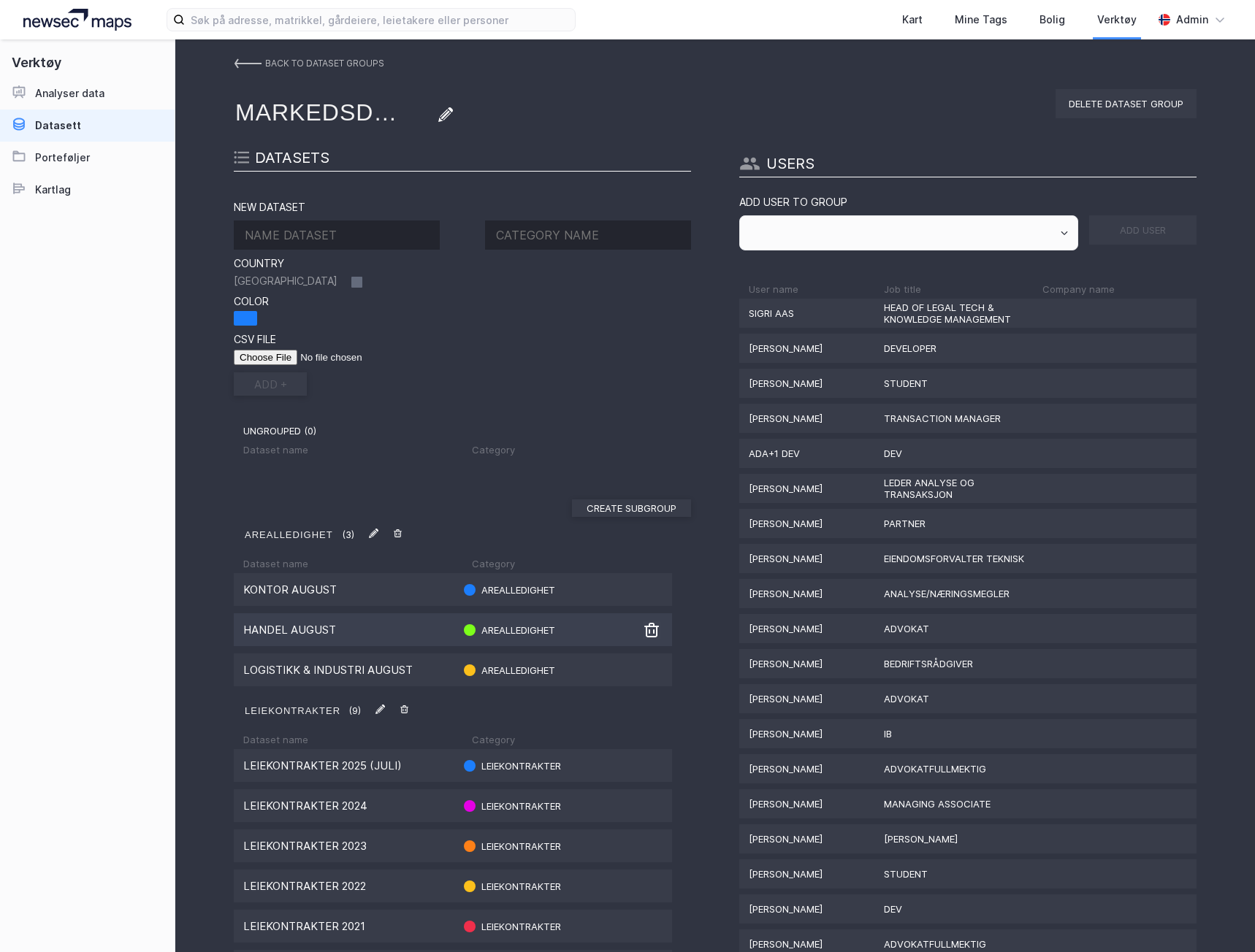
click at [327, 626] on div "Handel August" at bounding box center [348, 630] width 210 height 14
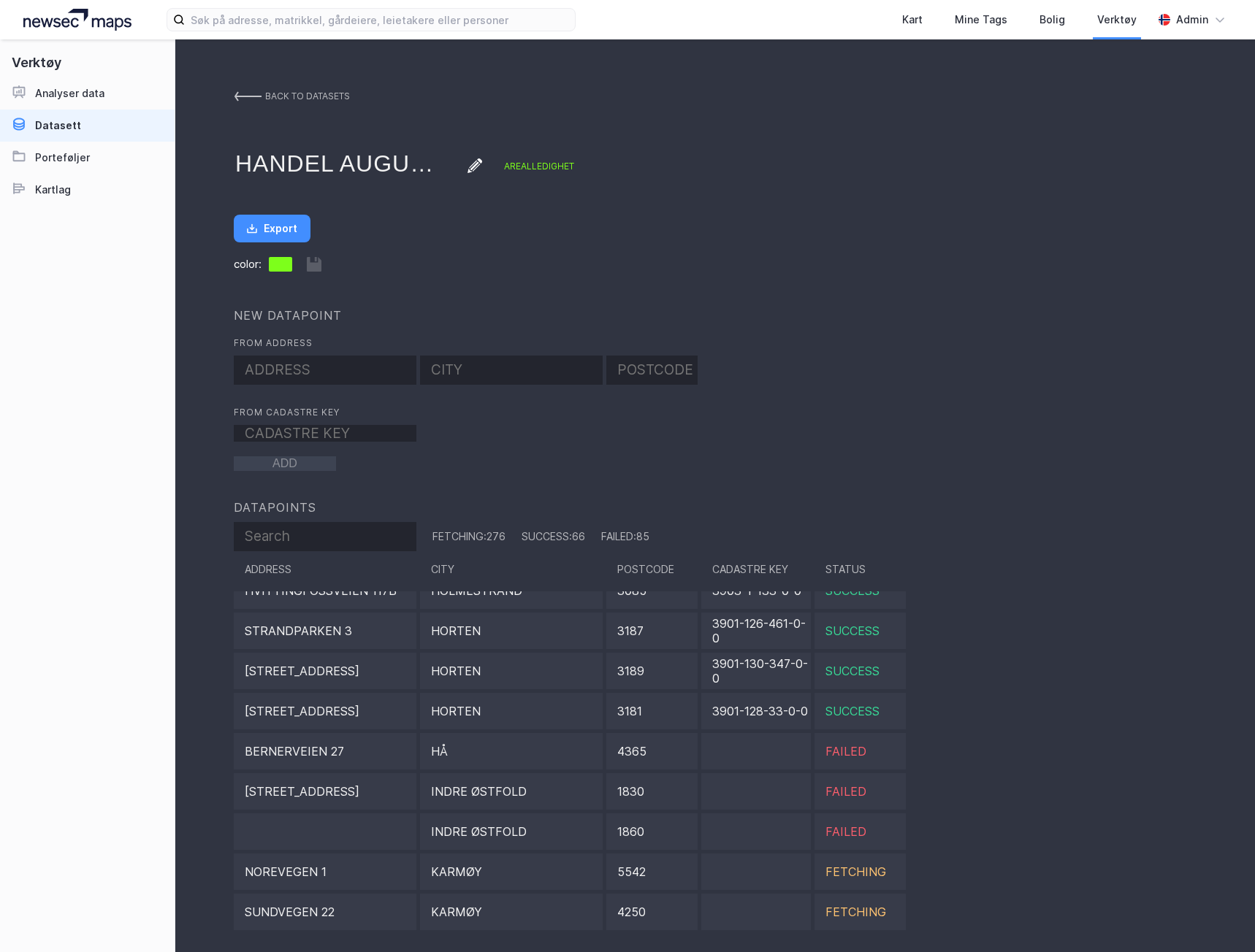
scroll to position [3286, 0]
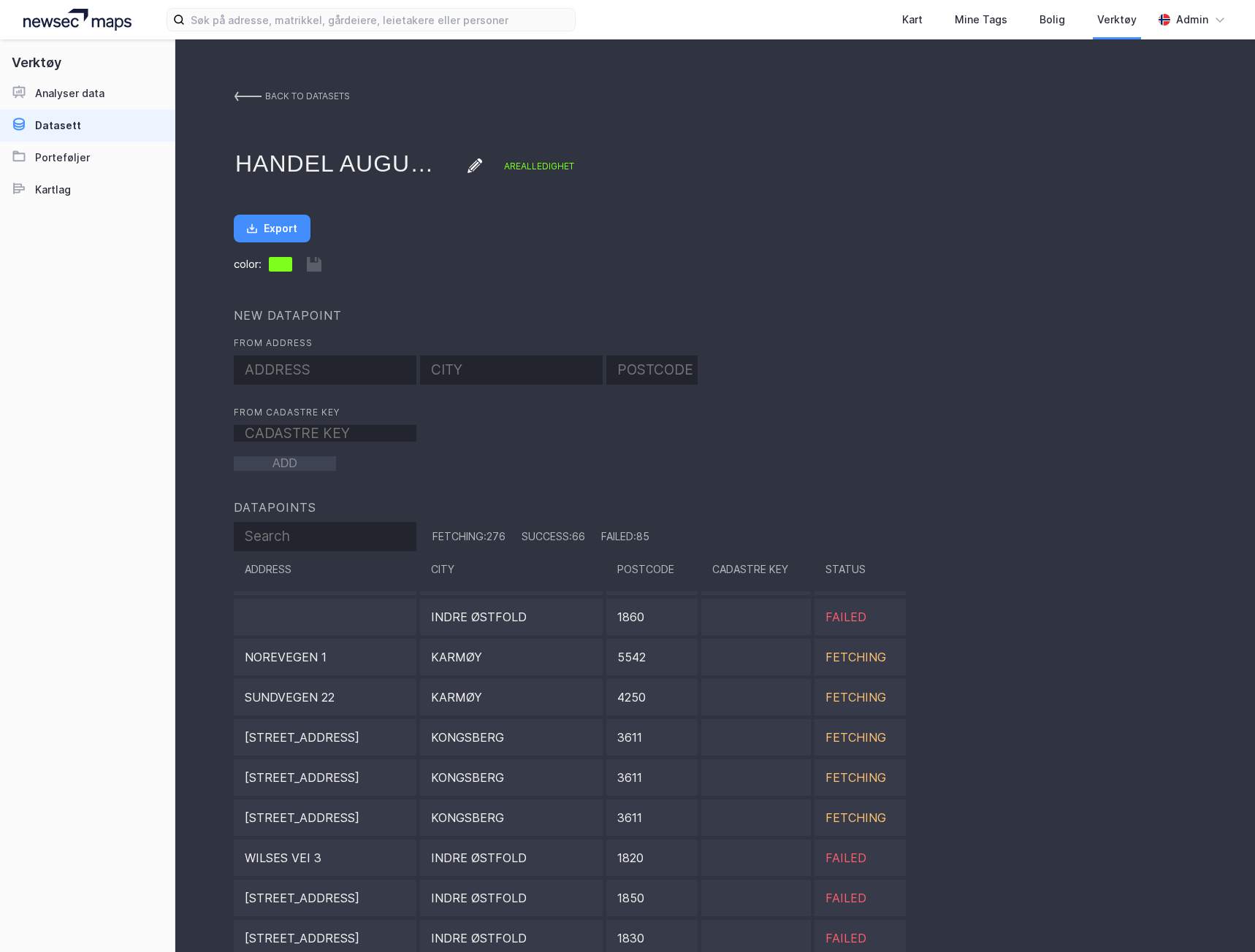
click at [246, 91] on img at bounding box center [248, 97] width 28 height 12
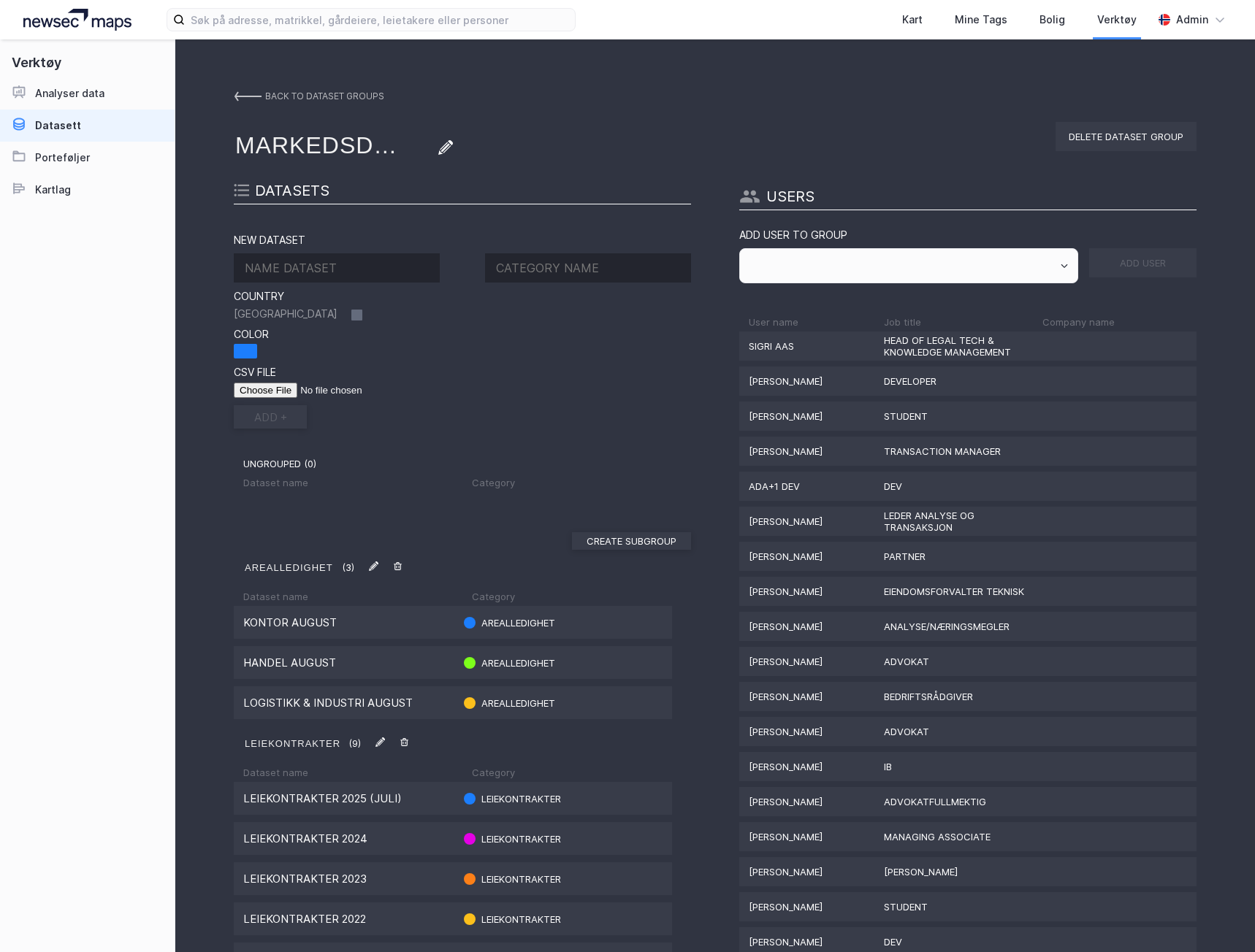
click at [260, 90] on link "back to dataset groups" at bounding box center [309, 96] width 151 height 26
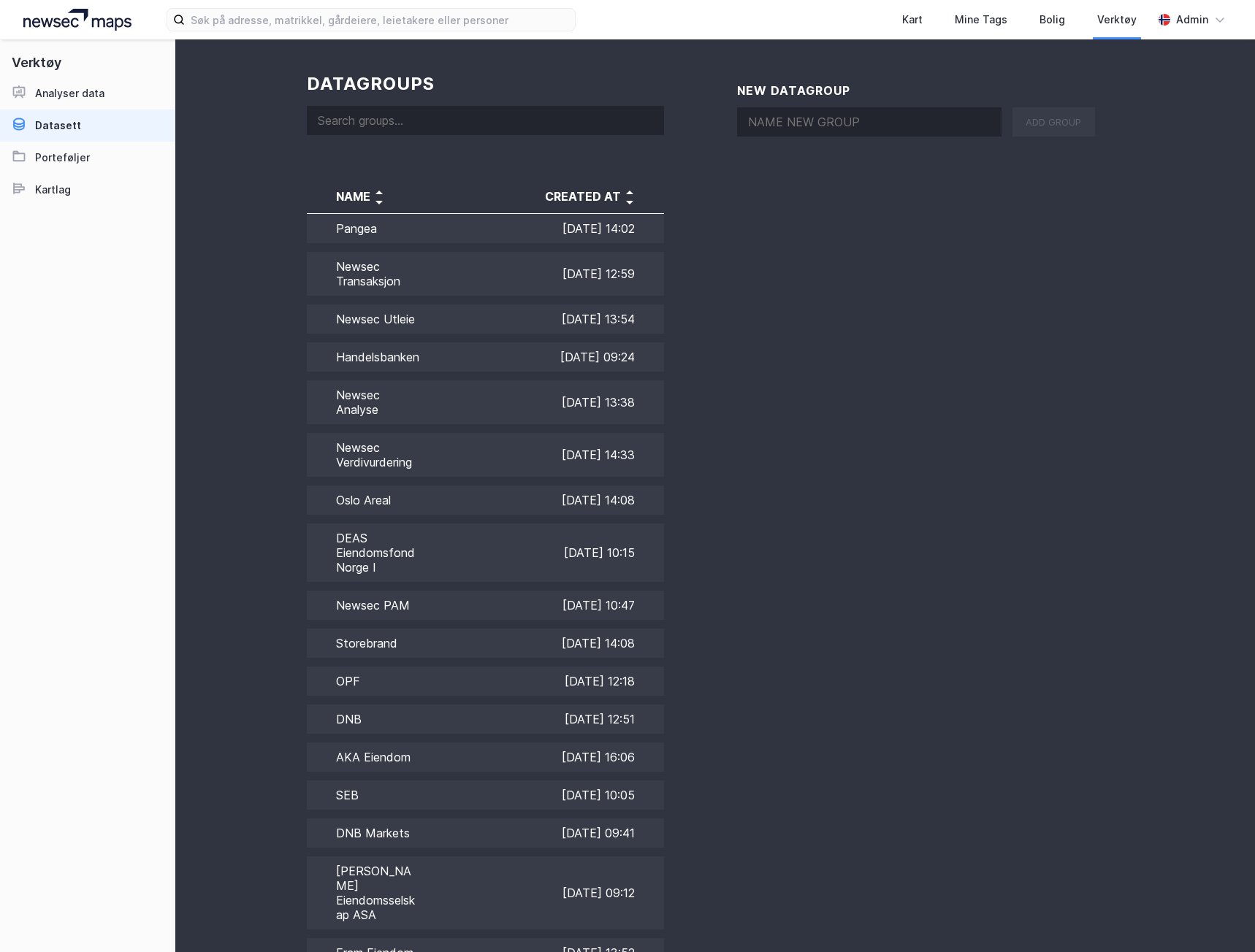
click at [72, 21] on img at bounding box center [77, 20] width 108 height 22
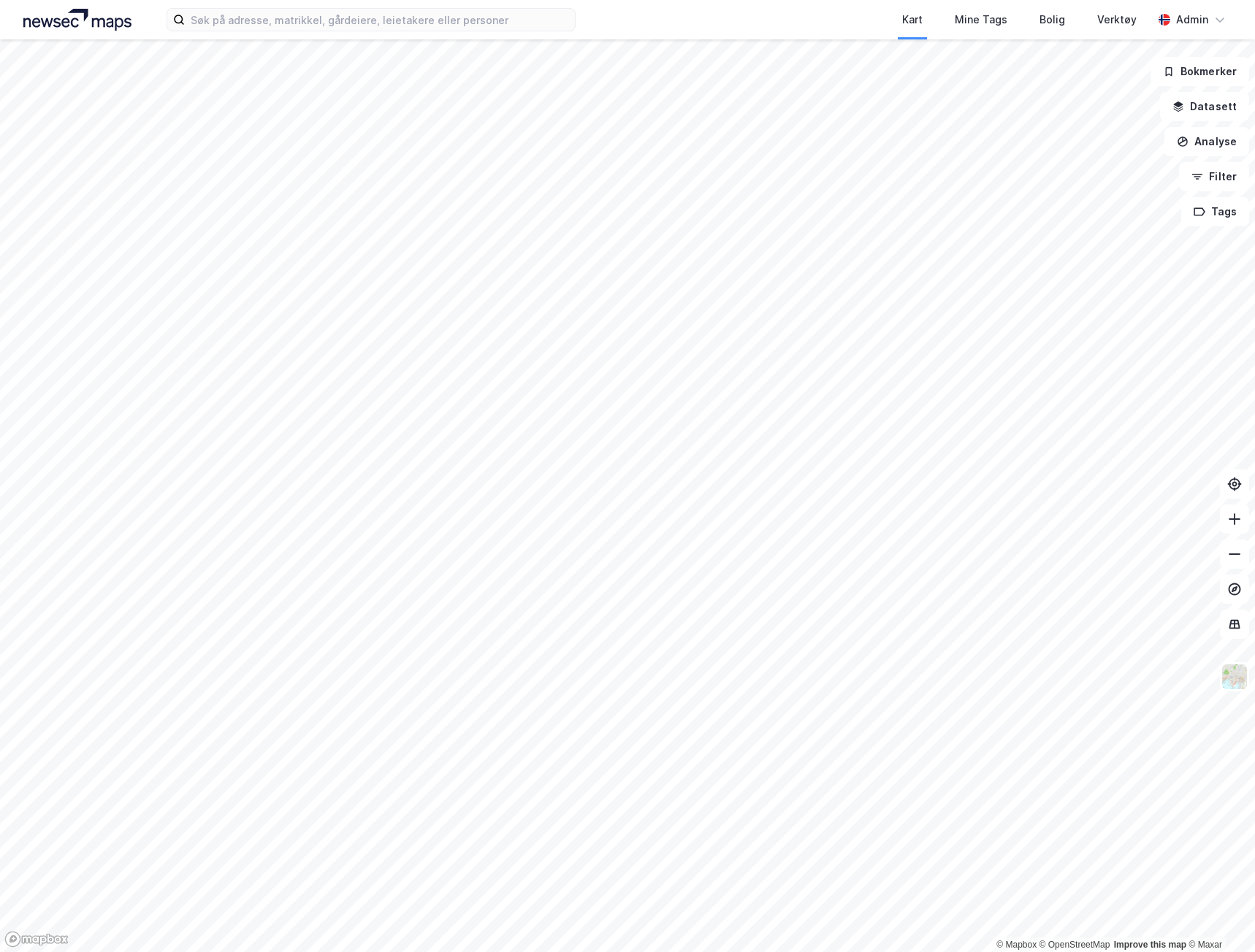
click at [60, 26] on img at bounding box center [77, 20] width 108 height 22
